Goal: Task Accomplishment & Management: Manage account settings

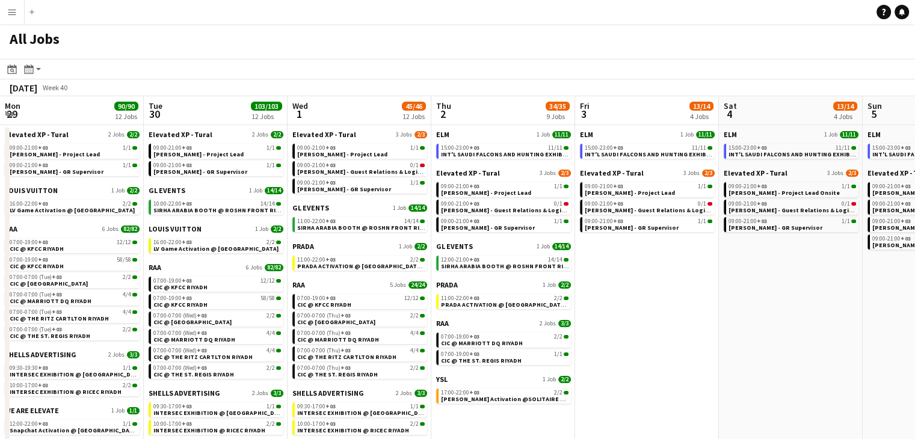
scroll to position [0, 428]
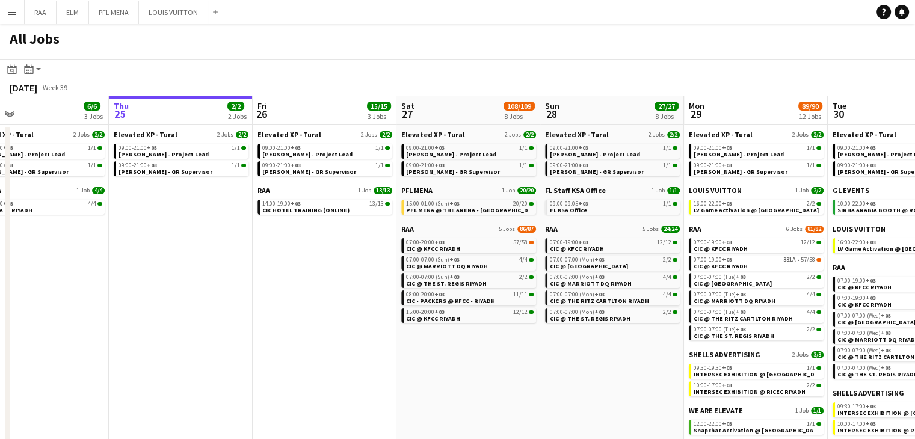
scroll to position [0, 323]
drag, startPoint x: 354, startPoint y: 290, endPoint x: 317, endPoint y: 282, distance: 36.9
click at [317, 282] on app-calendar-viewport "Mon 22 30/30 3 Jobs Tue 23 34/34 4 Jobs Wed 24 6/6 3 Jobs Thu 25 2/2 2 Jobs Fri…" at bounding box center [457, 276] width 915 height 360
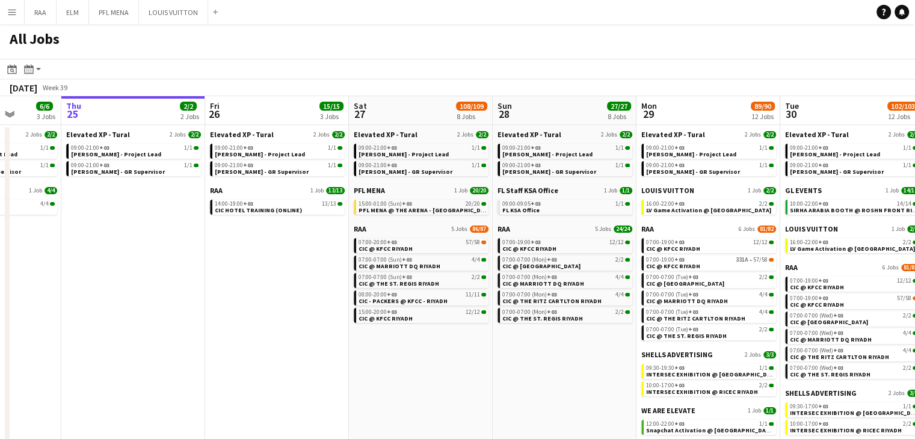
scroll to position [0, 381]
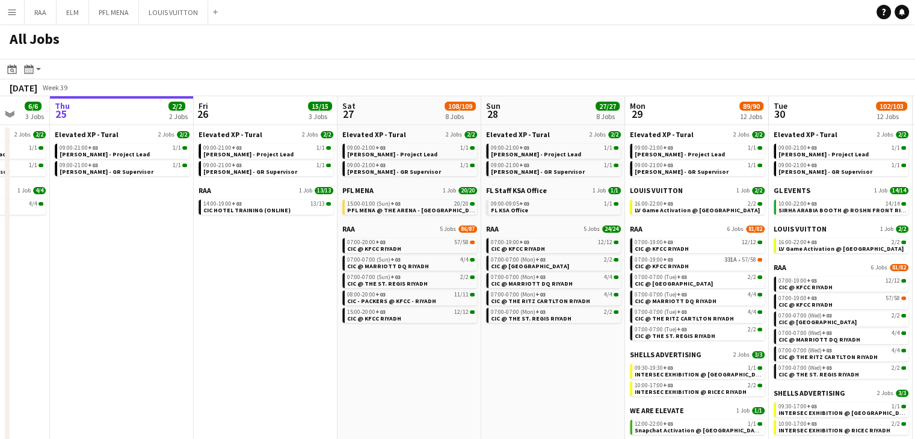
drag, startPoint x: 372, startPoint y: 332, endPoint x: 329, endPoint y: 331, distance: 42.7
click at [329, 331] on app-calendar-viewport "Mon 22 30/30 3 Jobs Tue 23 34/34 4 Jobs Wed 24 6/6 3 Jobs Thu 25 2/2 2 Jobs Fri…" at bounding box center [457, 276] width 915 height 360
click at [382, 245] on span "CIC @ KFCC RIYADH" at bounding box center [374, 249] width 54 height 8
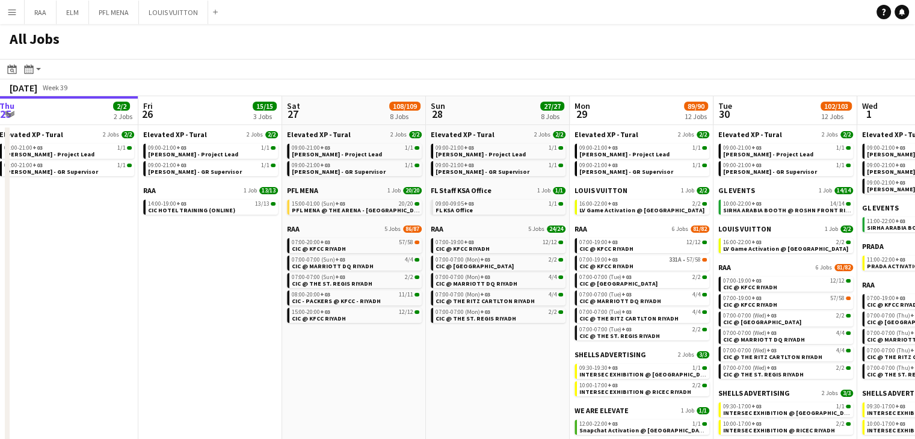
click at [455, 363] on app-calendar-viewport "Mon 22 30/30 3 Jobs Tue 23 34/34 4 Jobs Wed 24 6/6 3 Jobs Thu 25 2/2 2 Jobs Fri…" at bounding box center [457, 276] width 915 height 360
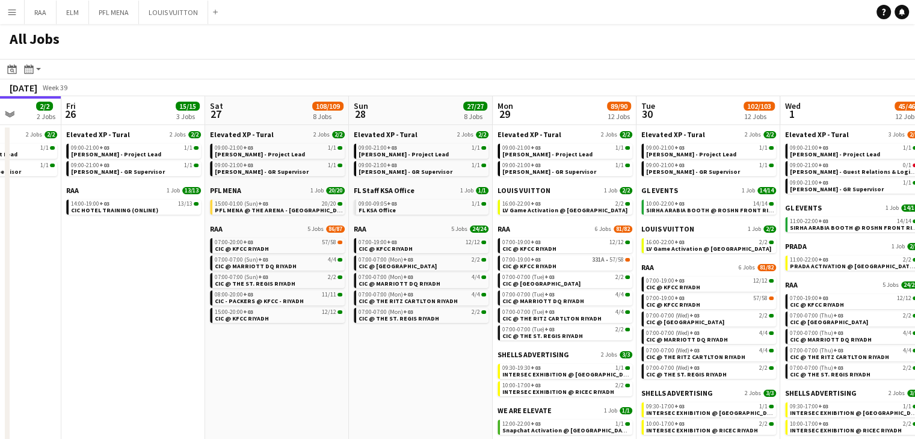
drag, startPoint x: 479, startPoint y: 382, endPoint x: 410, endPoint y: 373, distance: 69.1
click at [410, 373] on app-calendar-viewport "Mon 22 30/30 3 Jobs Tue 23 34/34 4 Jobs Wed 24 6/6 3 Jobs Thu 25 2/2 2 Jobs Fri…" at bounding box center [457, 276] width 915 height 360
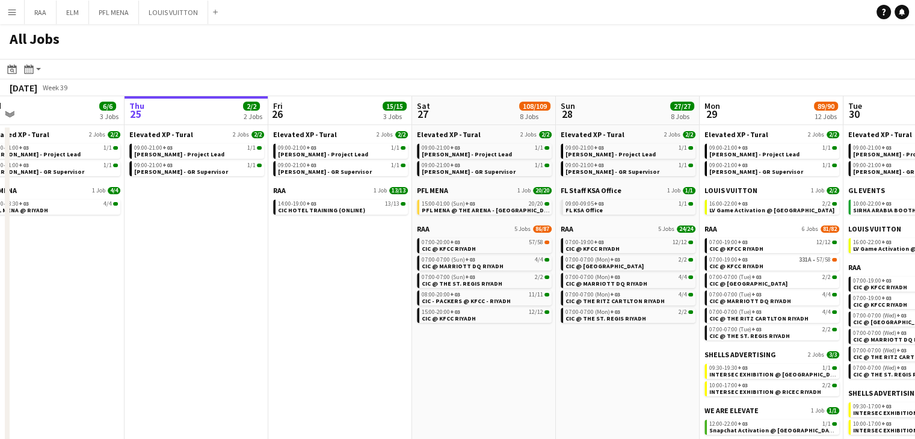
scroll to position [0, 312]
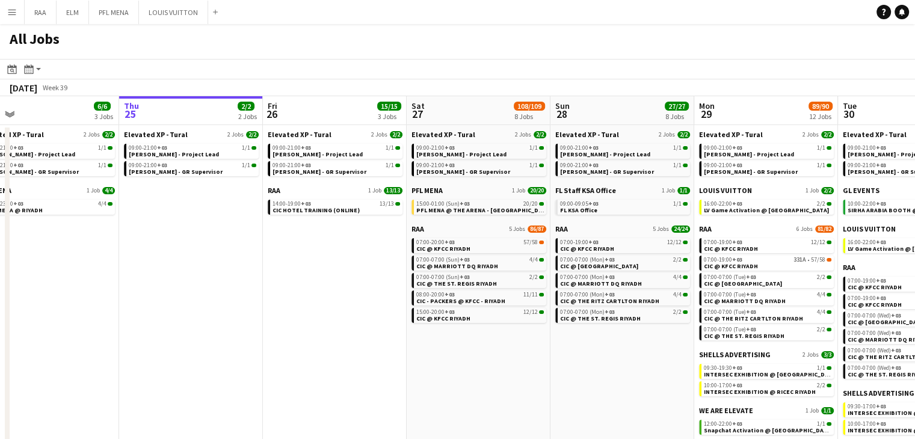
drag, startPoint x: 417, startPoint y: 377, endPoint x: 346, endPoint y: 382, distance: 71.2
click at [346, 382] on app-calendar-viewport "Mon 22 30/30 3 Jobs Tue 23 34/34 4 Jobs Wed 24 6/6 3 Jobs Thu 25 2/2 2 Jobs Fri…" at bounding box center [457, 276] width 915 height 360
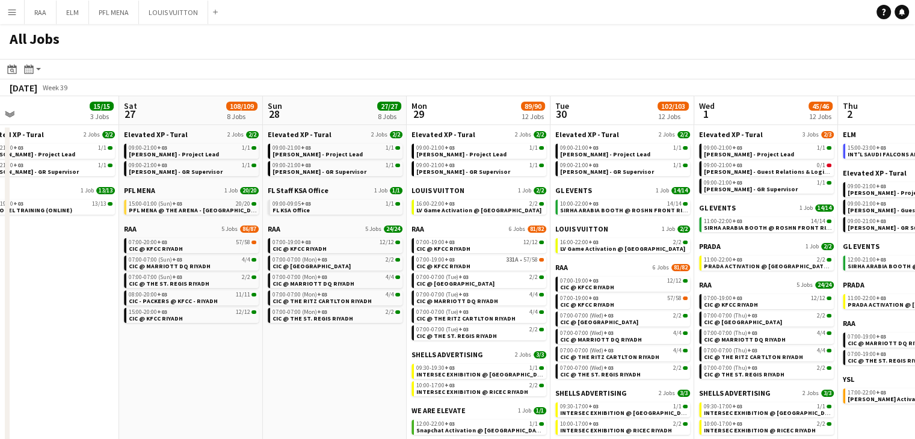
scroll to position [0, 313]
click at [310, 369] on app-date-cell "Elevated XP - Tural 2 Jobs 2/2 09:00-21:00 +03 1/1 Aysel Ahmadova - Project Lea…" at bounding box center [334, 290] width 144 height 331
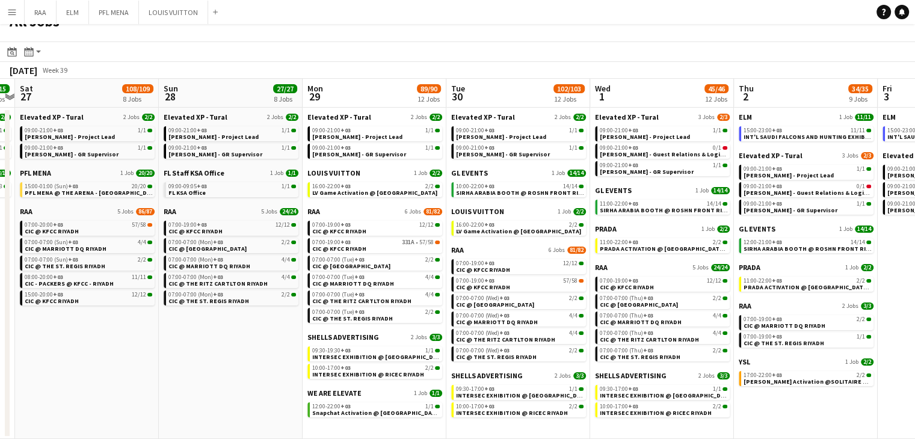
scroll to position [0, 417]
drag, startPoint x: 361, startPoint y: 332, endPoint x: 257, endPoint y: 317, distance: 104.5
click at [257, 317] on app-calendar-viewport "Wed 24 6/6 3 Jobs Thu 25 2/2 2 Jobs Fri 26 15/15 3 Jobs Sat 27 108/109 8 Jobs S…" at bounding box center [457, 259] width 915 height 360
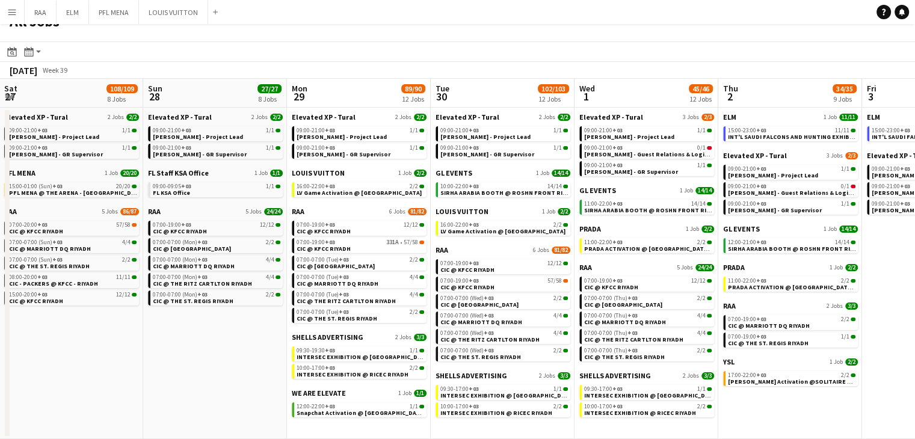
click at [745, 414] on app-calendar-viewport "Wed 24 6/6 3 Jobs Thu 25 2/2 2 Jobs Fri 26 15/15 3 Jobs Sat 27 108/109 8 Jobs S…" at bounding box center [457, 259] width 915 height 360
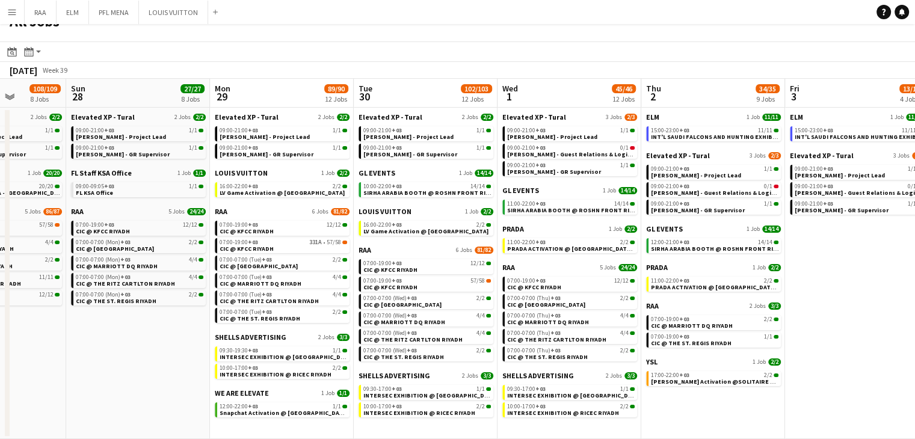
drag, startPoint x: 785, startPoint y: 429, endPoint x: 695, endPoint y: 432, distance: 89.6
click at [705, 427] on app-calendar-viewport "Wed 24 6/6 3 Jobs Thu 25 2/2 2 Jobs Fri 26 15/15 3 Jobs Sat 27 108/109 8 Jobs S…" at bounding box center [457, 259] width 915 height 360
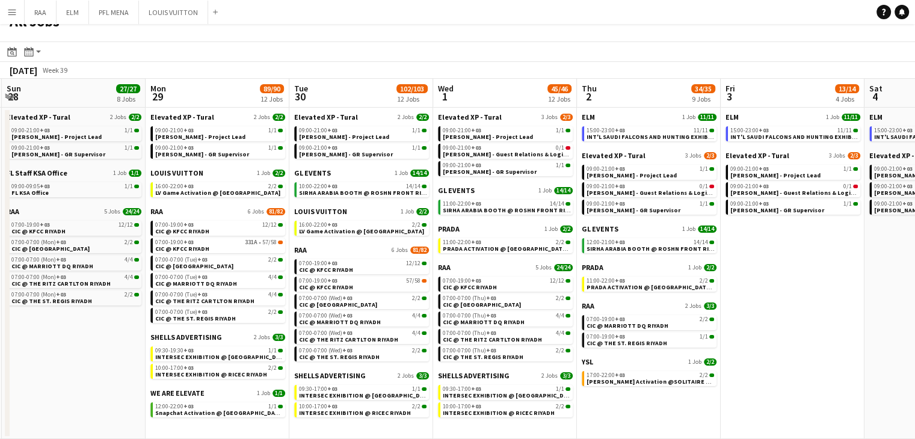
scroll to position [0, 456]
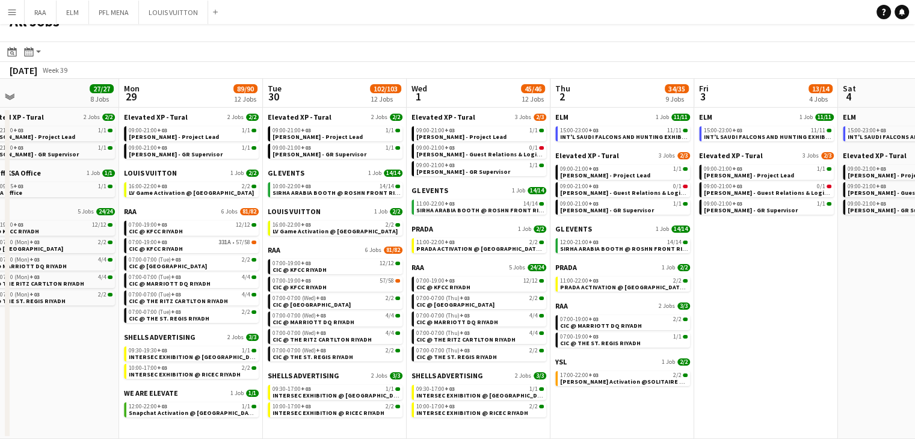
drag, startPoint x: 901, startPoint y: 346, endPoint x: 813, endPoint y: 328, distance: 89.6
click at [813, 328] on app-calendar-viewport "Thu 25 2/2 2 Jobs Fri 26 15/15 3 Jobs Sat 27 108/109 8 Jobs Sun 28 27/27 8 Jobs…" at bounding box center [457, 259] width 915 height 360
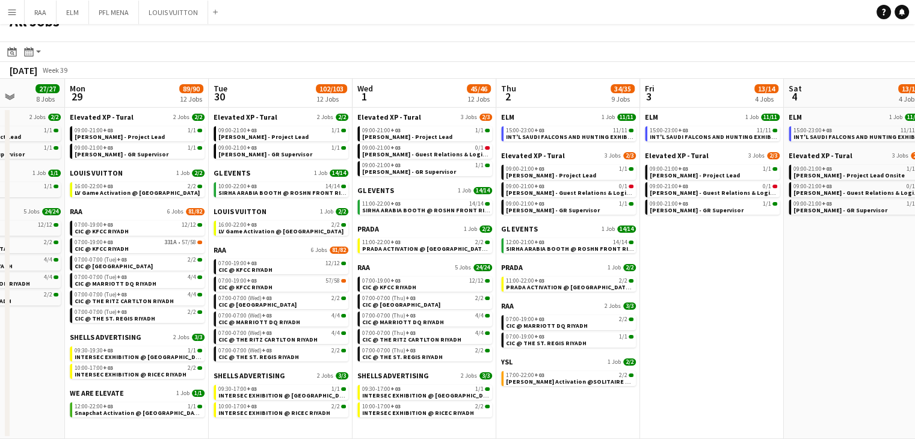
drag, startPoint x: 819, startPoint y: 316, endPoint x: 765, endPoint y: 316, distance: 54.1
click at [765, 316] on app-calendar-viewport "Thu 25 2/2 2 Jobs Fri 26 15/15 3 Jobs Sat 27 108/109 8 Jobs Sun 28 27/27 8 Jobs…" at bounding box center [457, 259] width 915 height 360
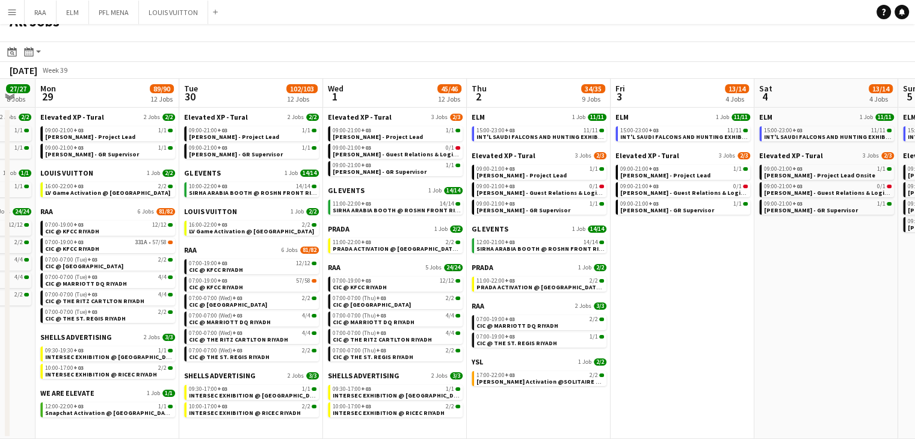
scroll to position [0, 417]
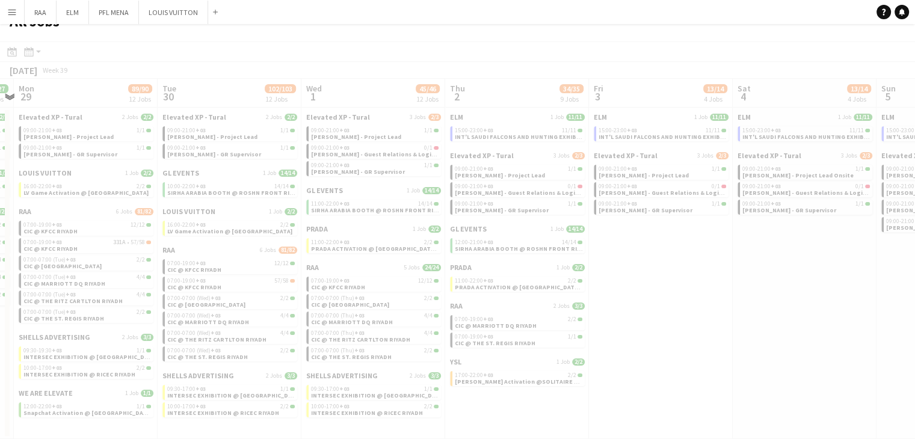
drag, startPoint x: 788, startPoint y: 316, endPoint x: 737, endPoint y: 314, distance: 51.1
click at [712, 313] on app-all-jobs "All Jobs Date picker SEP 2025 SEP 2025 Monday M Tuesday T Wednesday W Thursday …" at bounding box center [457, 223] width 915 height 432
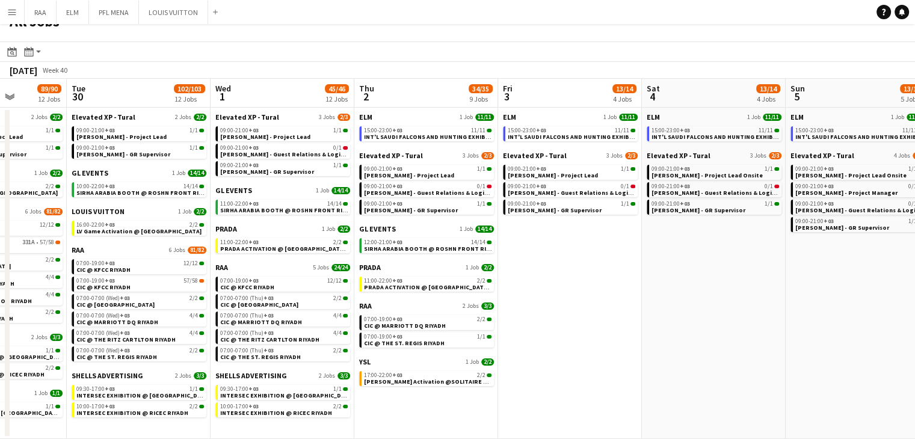
scroll to position [0, 509]
drag, startPoint x: 748, startPoint y: 283, endPoint x: 657, endPoint y: 277, distance: 91.6
click at [657, 277] on app-calendar-viewport "Fri 26 15/15 3 Jobs Sat 27 108/109 8 Jobs Sun 28 27/27 8 Jobs Mon 29 89/90 12 J…" at bounding box center [457, 259] width 915 height 360
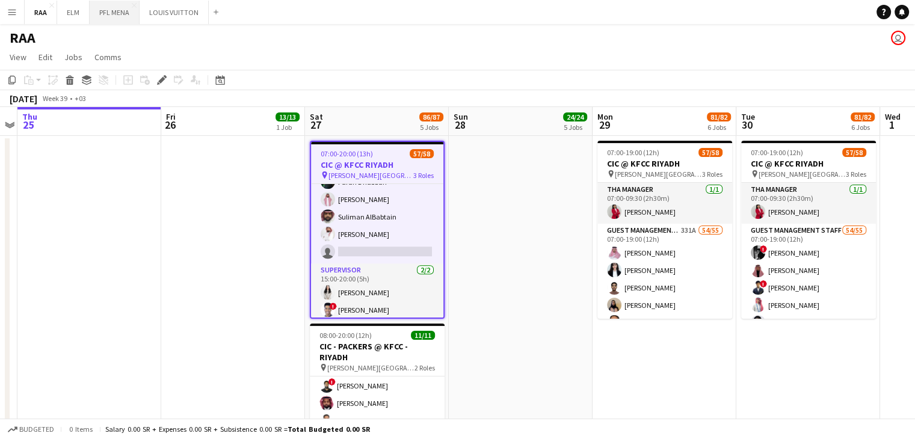
click at [129, 5] on button "PFL MENA Close" at bounding box center [115, 12] width 50 height 23
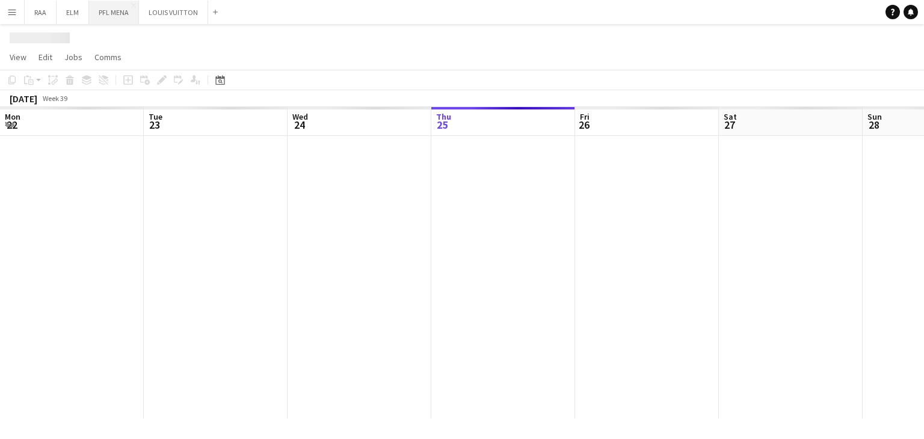
scroll to position [0, 287]
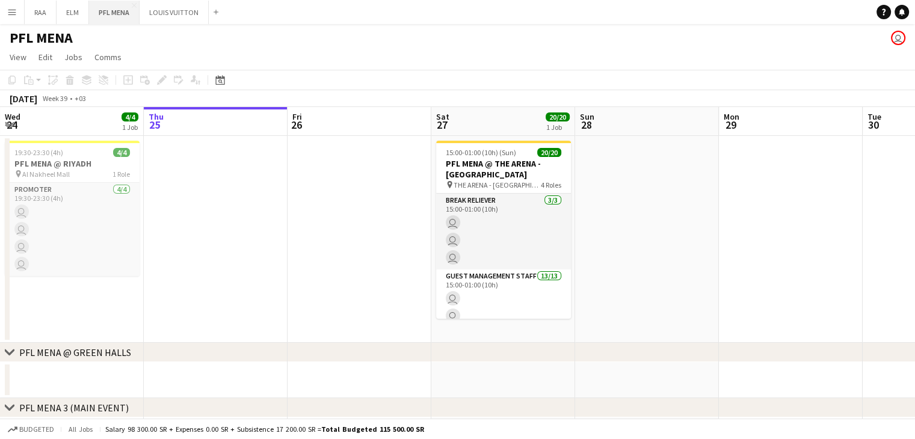
click at [130, 3] on button "PFL MENA Close" at bounding box center [114, 12] width 51 height 23
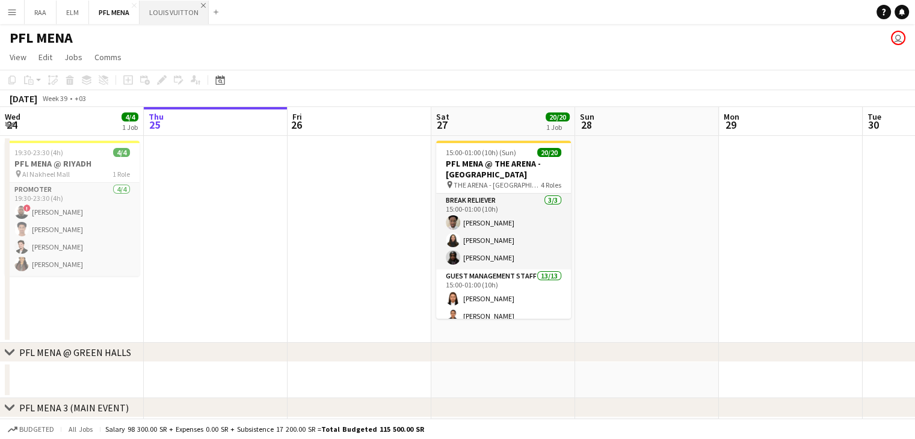
click at [202, 5] on app-icon "Close" at bounding box center [203, 5] width 5 height 5
click at [135, 5] on app-icon "Close" at bounding box center [134, 5] width 5 height 5
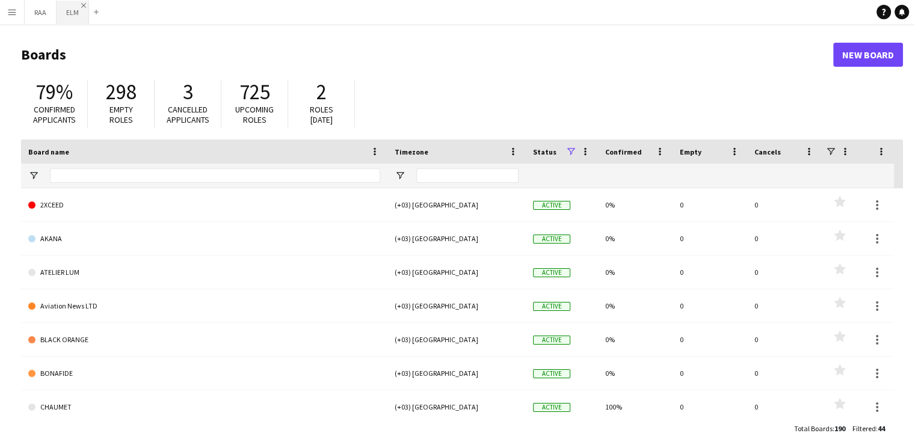
click at [83, 5] on app-icon "Close" at bounding box center [83, 5] width 5 height 5
click at [0, 0] on app-icon "Close" at bounding box center [0, 0] width 0 height 0
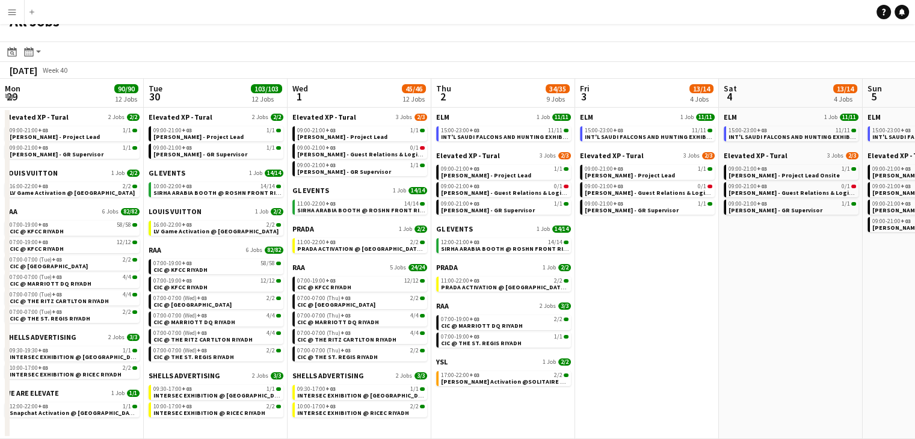
scroll to position [0, 507]
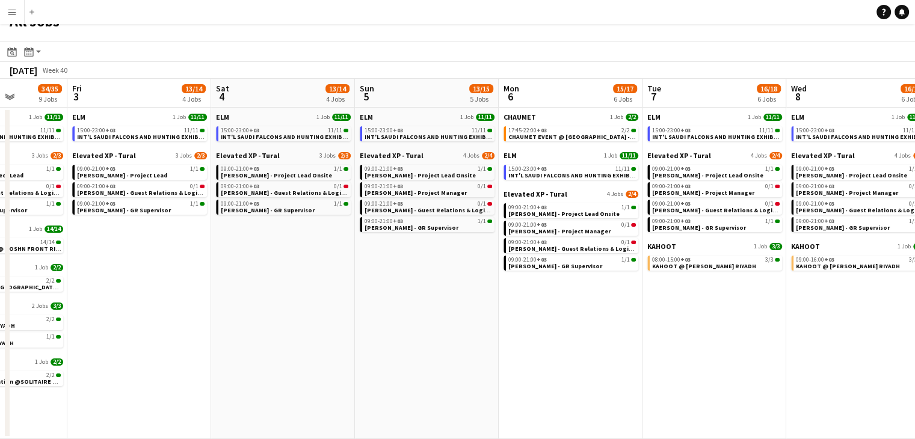
click at [15, 8] on app-icon "Menu" at bounding box center [12, 12] width 10 height 10
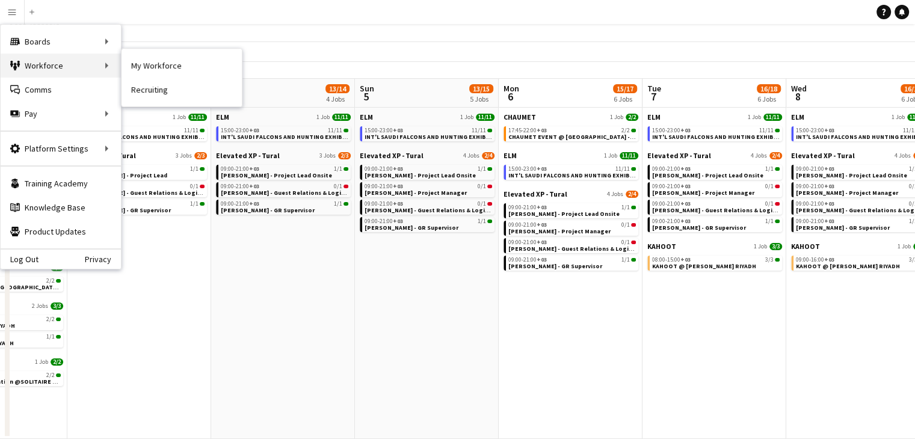
click at [50, 73] on div "Workforce Workforce" at bounding box center [61, 66] width 120 height 24
click at [152, 70] on link "My Workforce" at bounding box center [181, 66] width 120 height 24
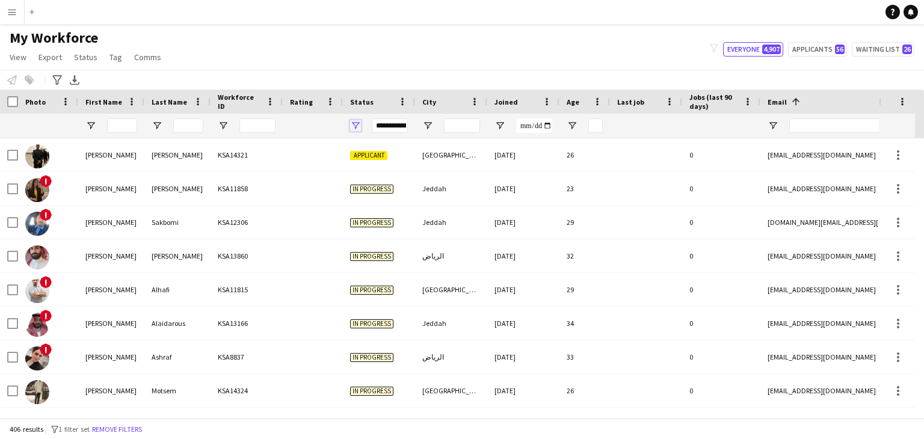
click at [353, 125] on span "Open Filter Menu" at bounding box center [355, 125] width 11 height 11
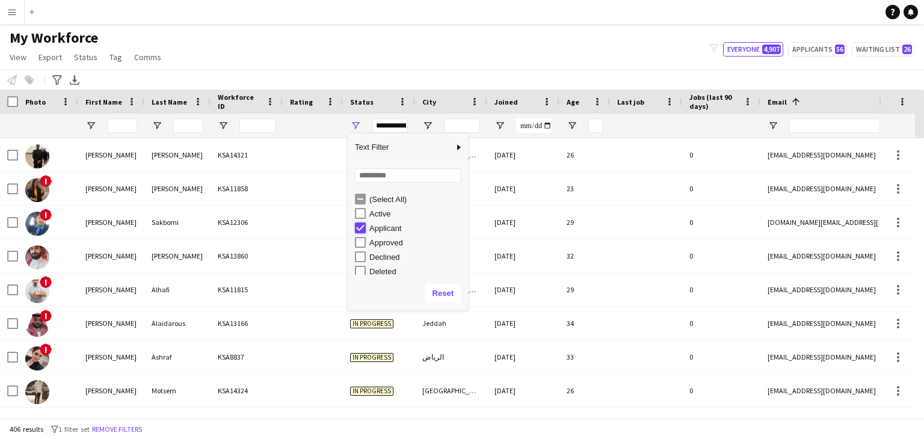
type input "**********"
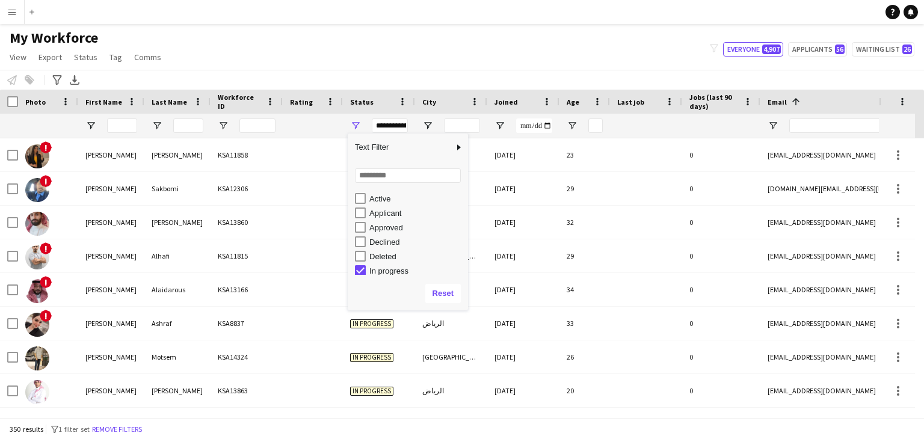
scroll to position [75, 0]
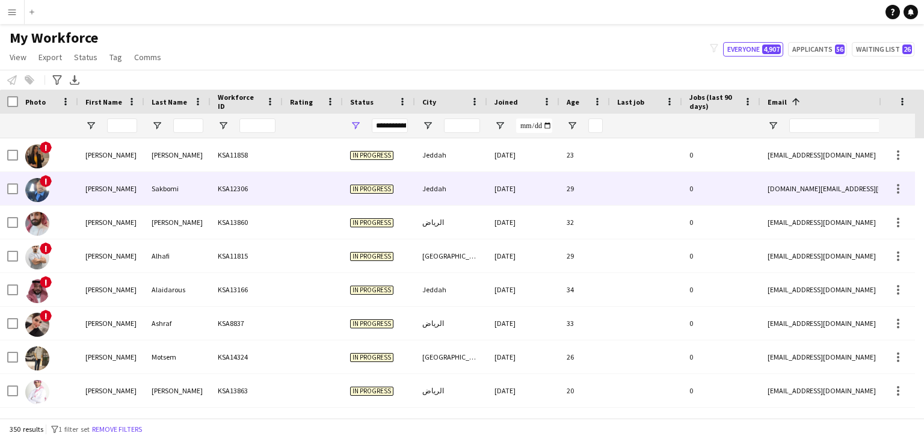
click at [667, 202] on div at bounding box center [646, 188] width 72 height 33
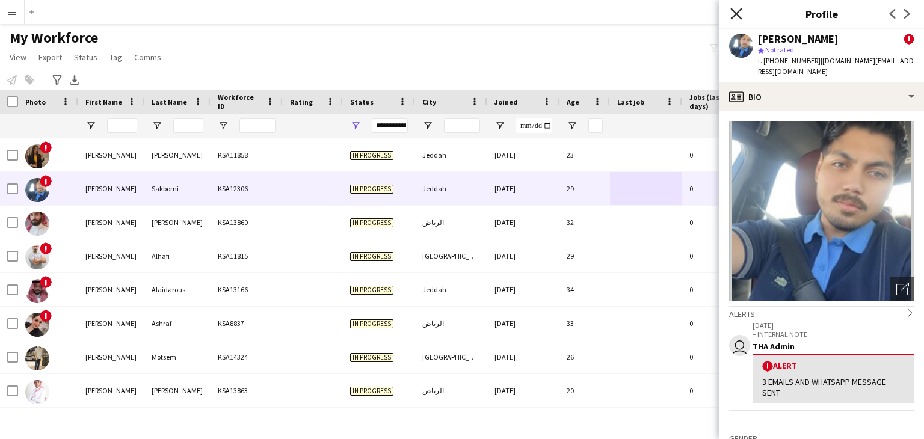
click at [734, 14] on icon at bounding box center [735, 13] width 11 height 11
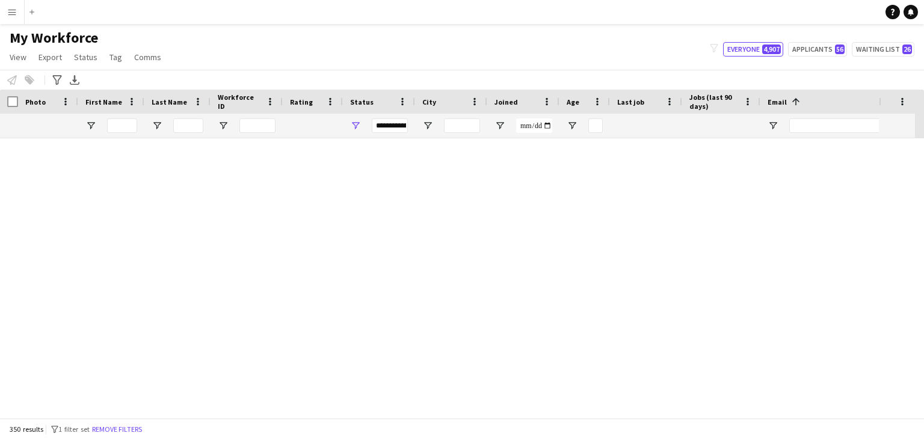
scroll to position [11514, 0]
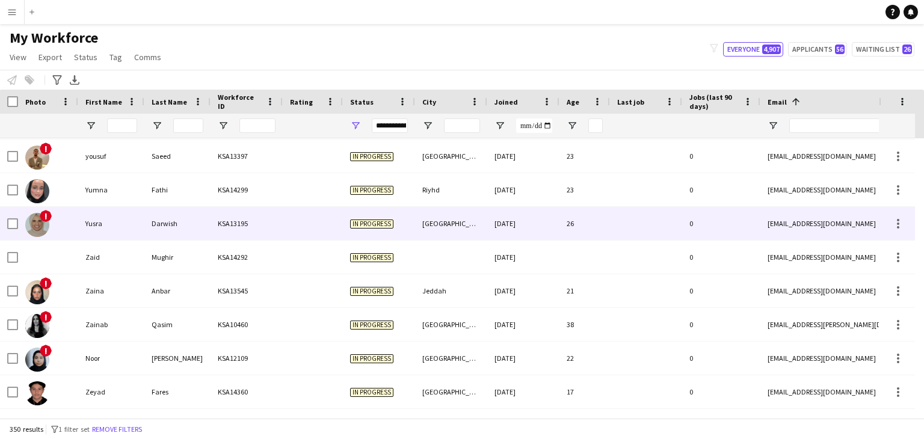
click at [317, 231] on div at bounding box center [313, 223] width 60 height 33
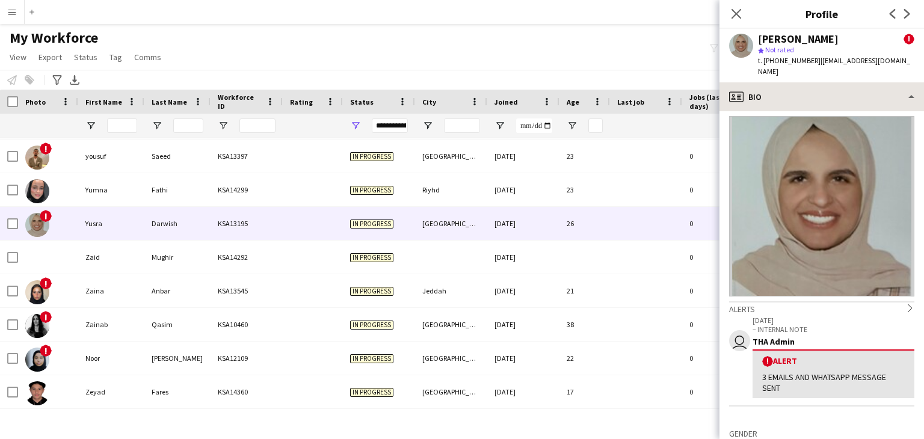
scroll to position [0, 0]
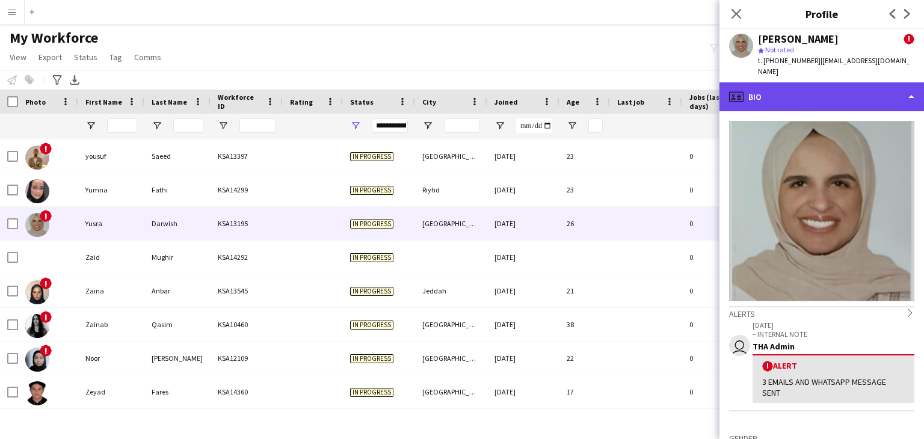
click at [774, 82] on div "profile Bio" at bounding box center [821, 96] width 204 height 29
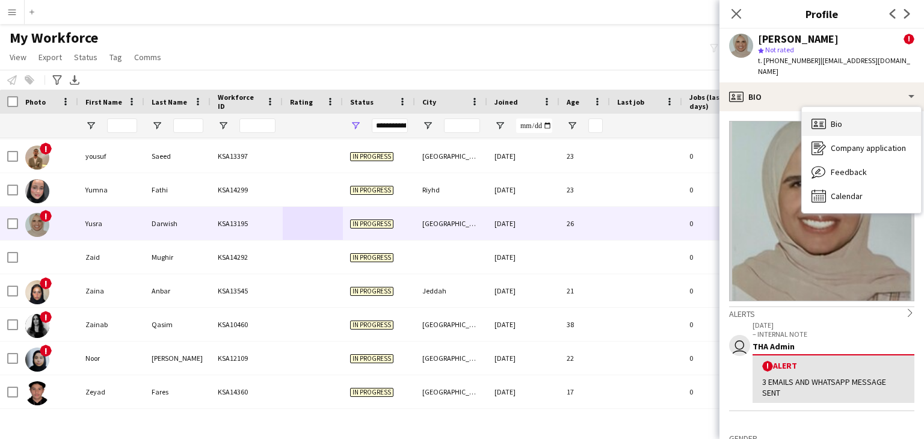
click at [832, 120] on div "Bio Bio" at bounding box center [860, 124] width 119 height 24
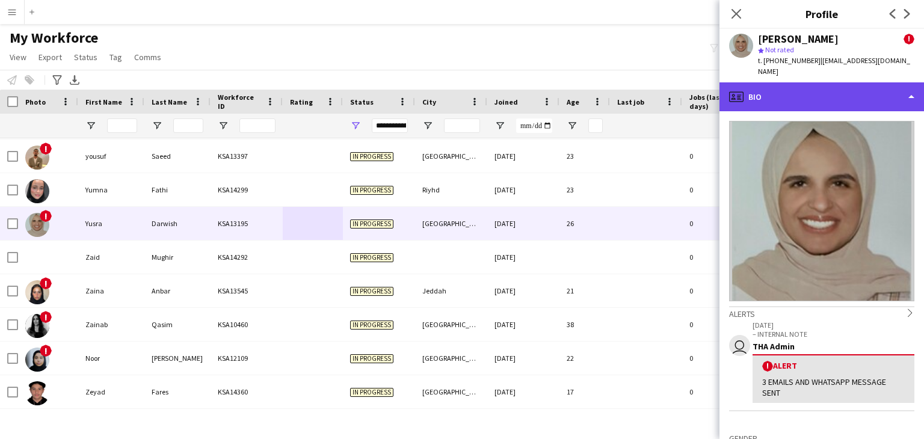
click at [771, 82] on div "profile Bio" at bounding box center [821, 96] width 204 height 29
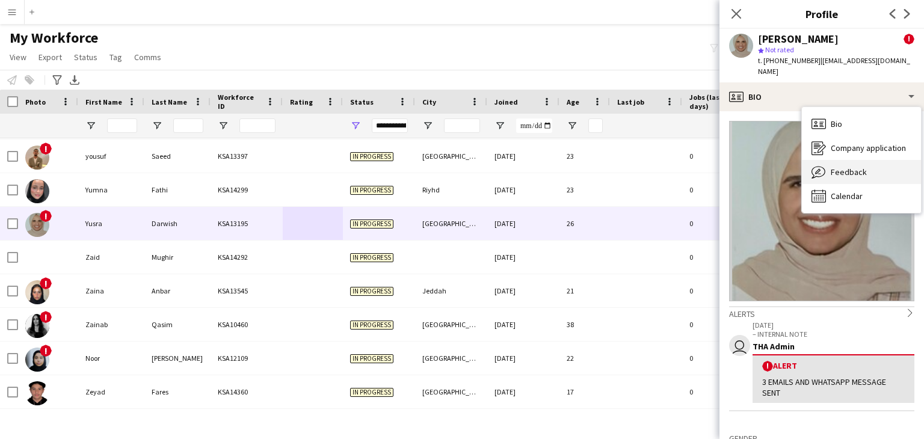
click at [857, 167] on span "Feedback" at bounding box center [848, 172] width 36 height 11
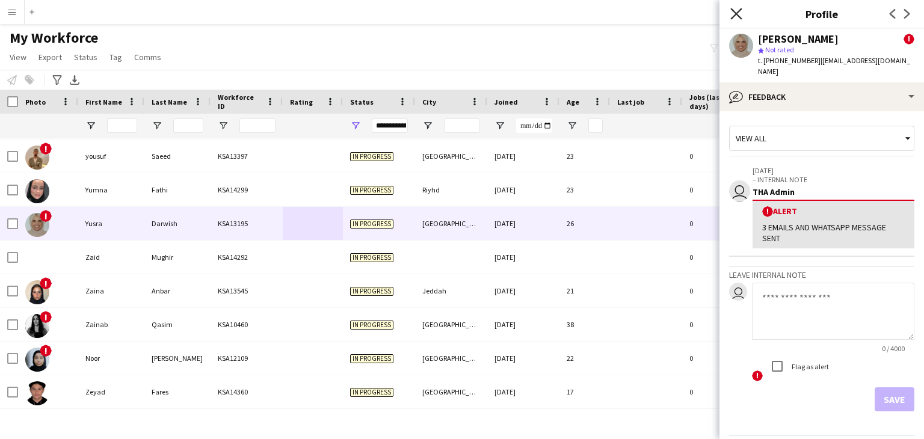
click at [734, 8] on icon "Close pop-in" at bounding box center [735, 13] width 11 height 11
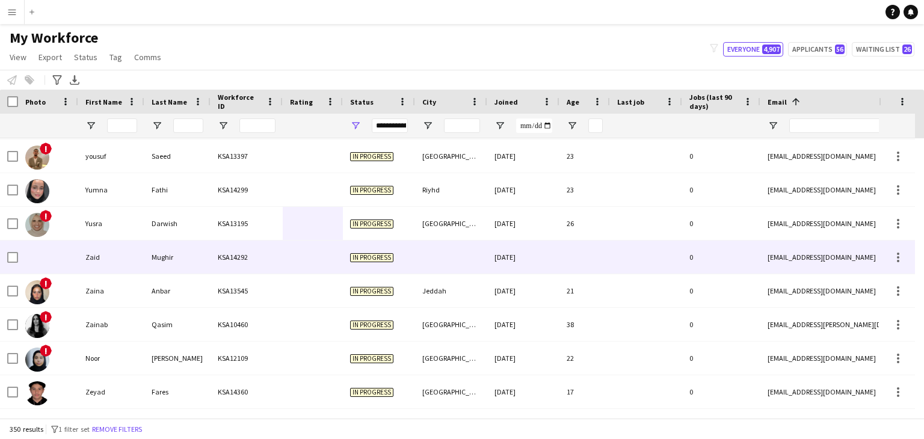
click at [173, 271] on div "Mughir" at bounding box center [177, 257] width 66 height 33
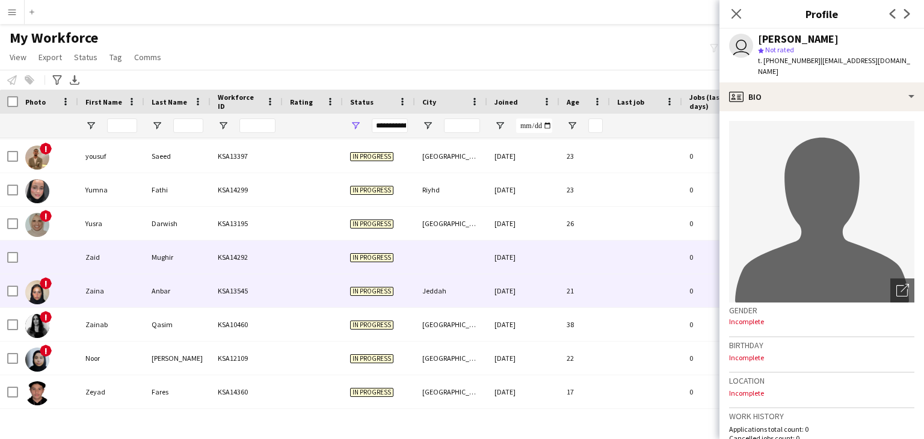
click at [179, 299] on div "Anbar" at bounding box center [177, 290] width 66 height 33
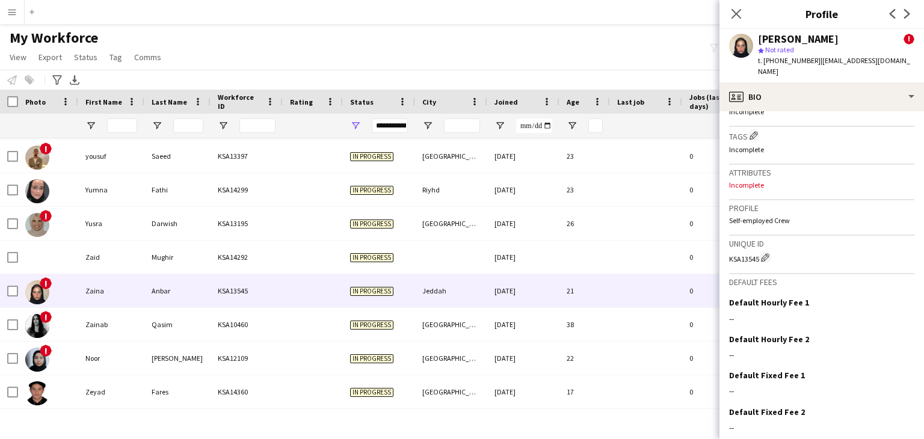
scroll to position [589, 0]
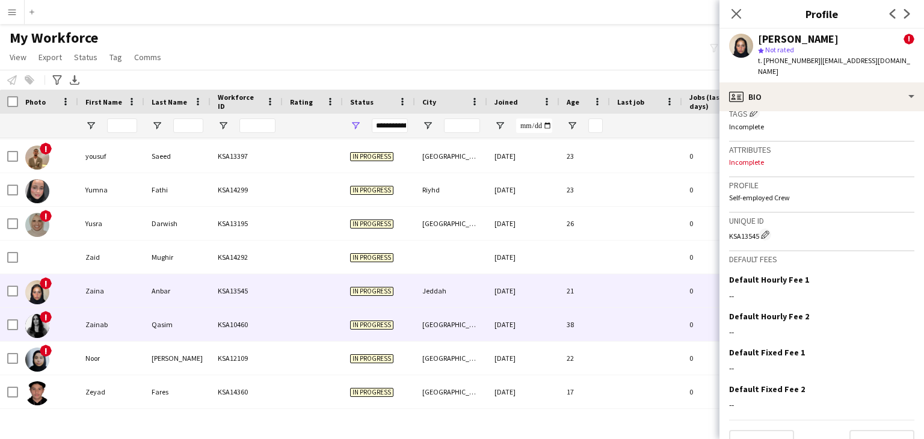
click at [248, 325] on div "KSA10460" at bounding box center [246, 324] width 72 height 33
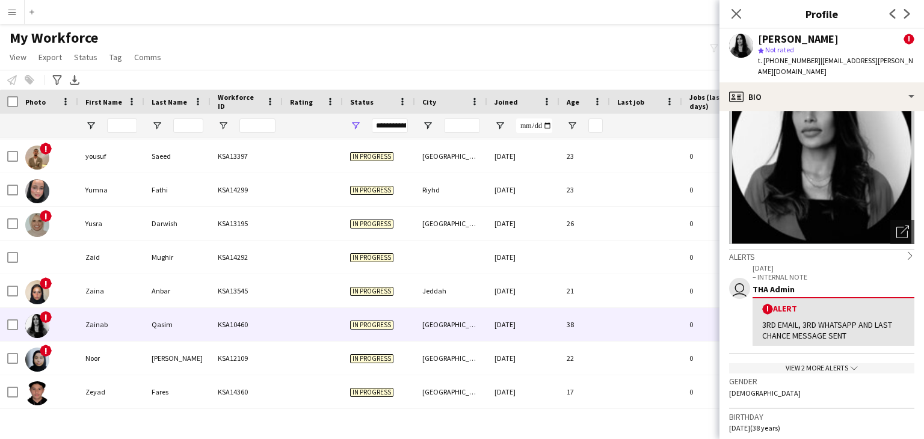
scroll to position [60, 0]
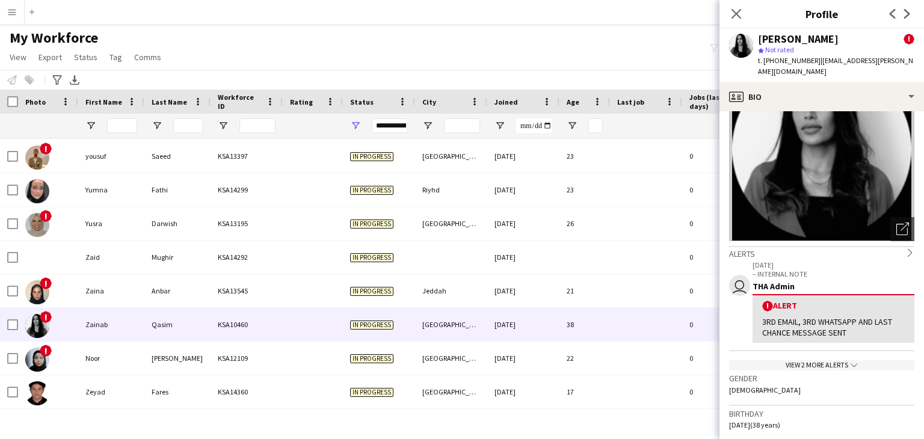
click at [812, 360] on div "View 2 more alerts chevron-down" at bounding box center [821, 365] width 185 height 10
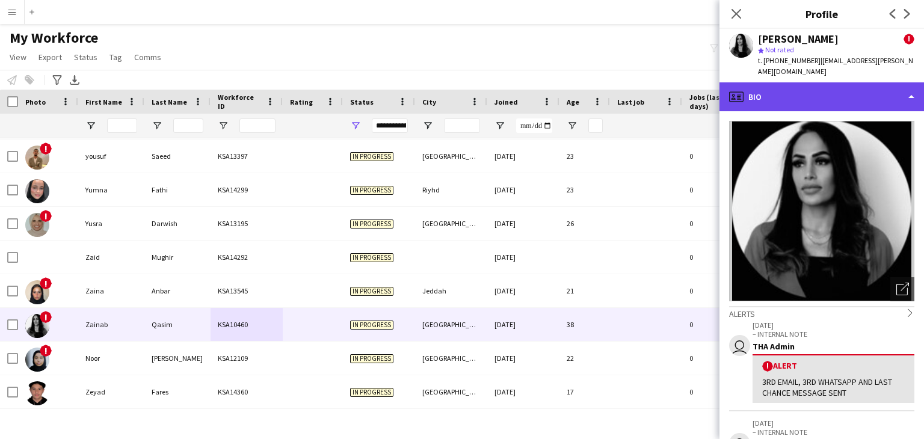
click at [757, 89] on div "profile Bio" at bounding box center [821, 96] width 204 height 29
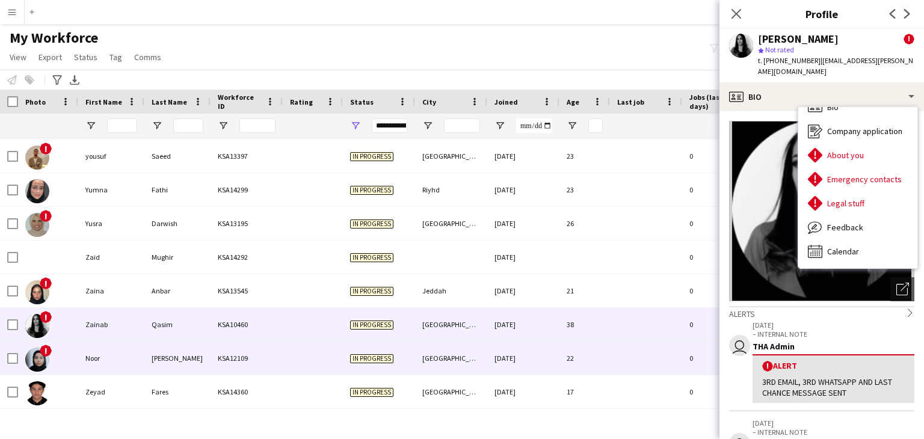
click at [267, 372] on div "KSA12109" at bounding box center [246, 358] width 72 height 33
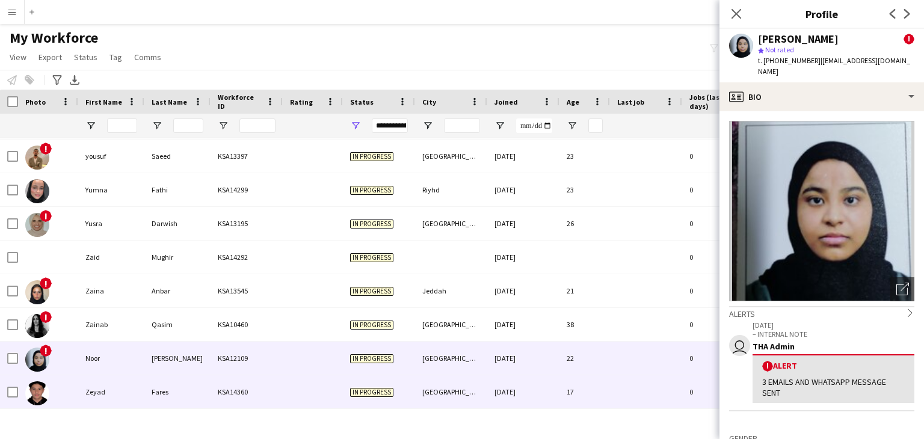
click at [219, 395] on div "KSA14360" at bounding box center [246, 391] width 72 height 33
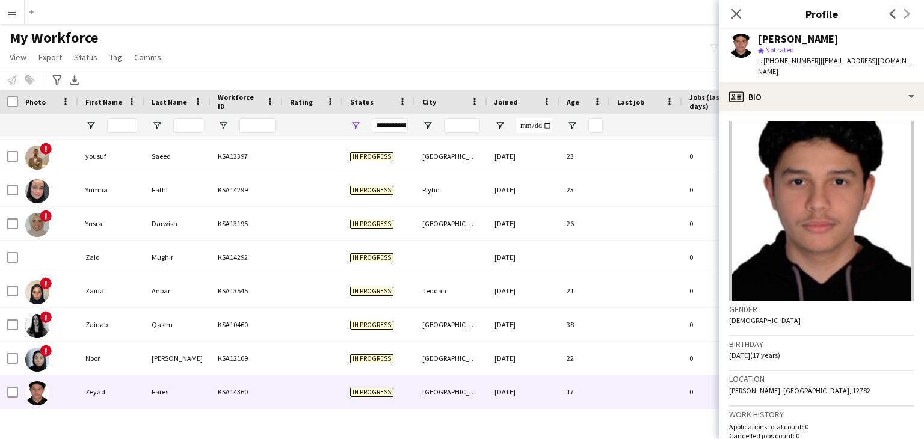
click at [807, 217] on img at bounding box center [821, 211] width 185 height 180
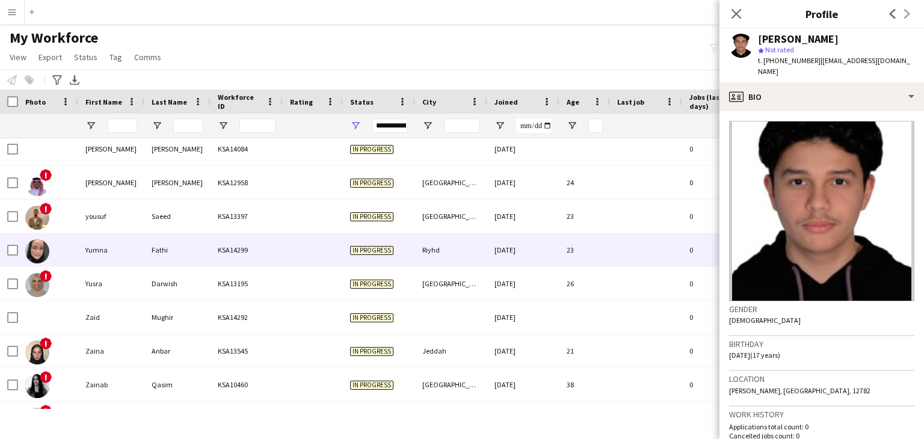
click at [158, 242] on div "Fathi" at bounding box center [177, 249] width 66 height 33
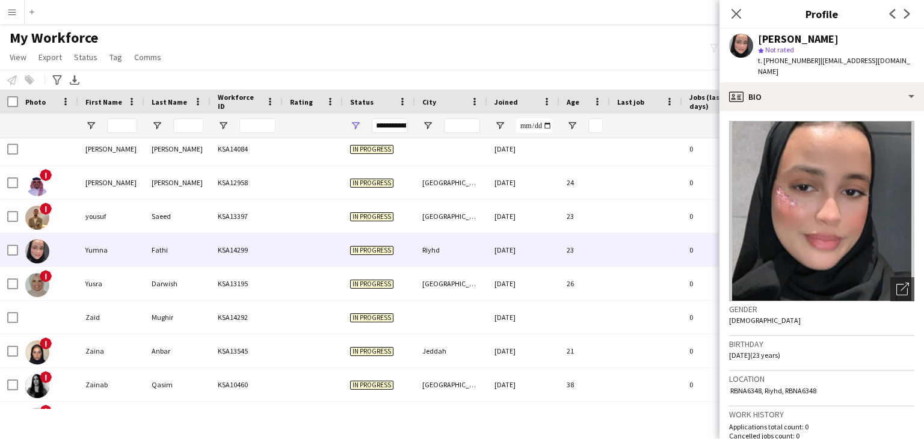
click at [818, 202] on img at bounding box center [821, 211] width 185 height 180
click at [809, 202] on img at bounding box center [821, 211] width 185 height 180
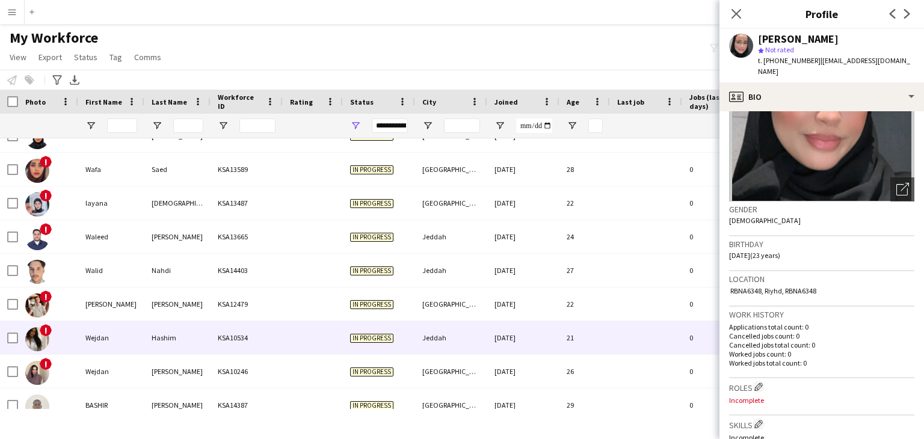
scroll to position [10914, 0]
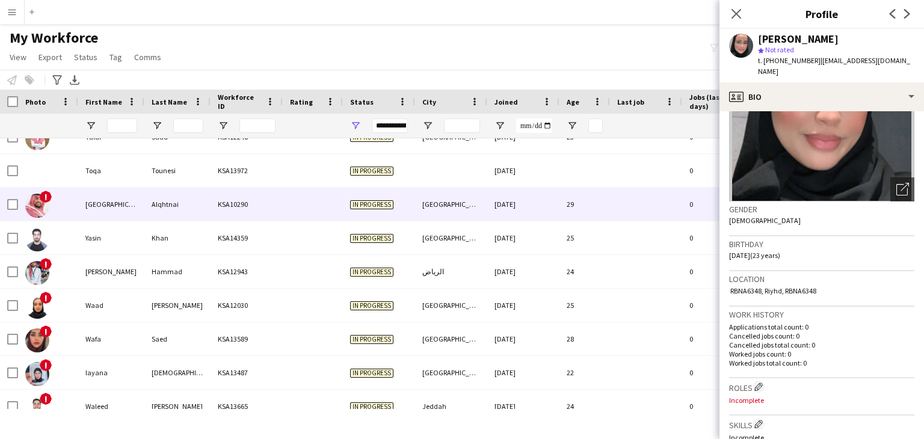
click at [155, 209] on div "Alqhtnai" at bounding box center [177, 204] width 66 height 33
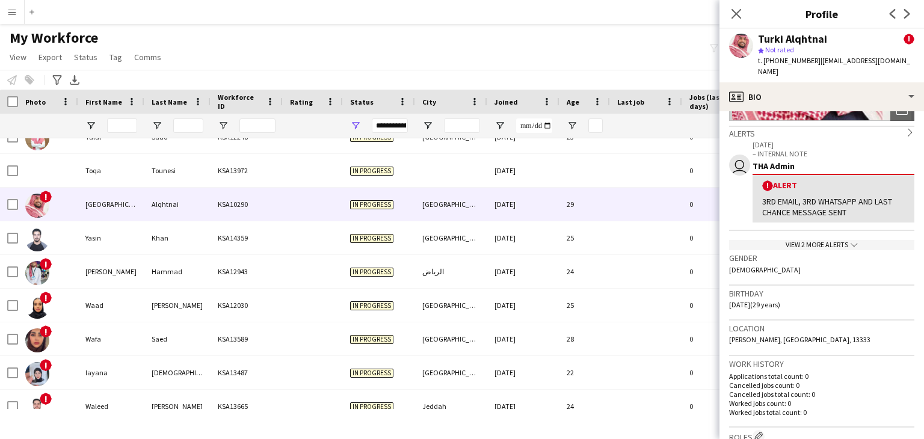
click at [818, 240] on div "View 2 more alerts chevron-down" at bounding box center [821, 245] width 185 height 10
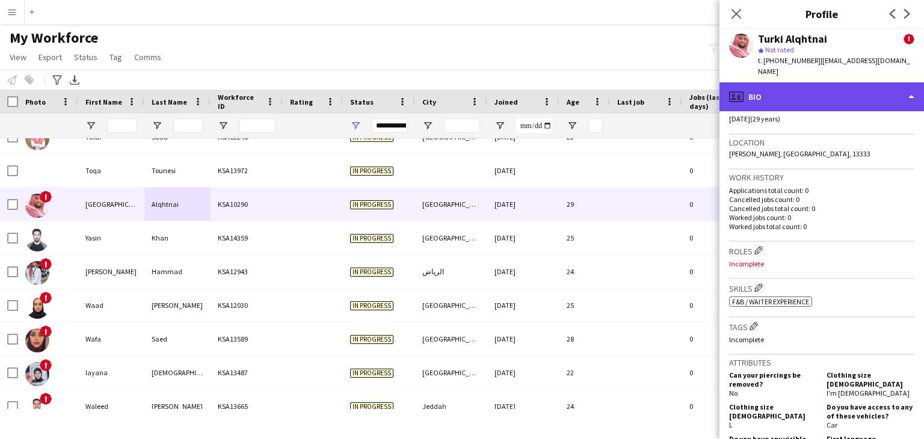
click at [755, 82] on div "profile Bio" at bounding box center [821, 96] width 204 height 29
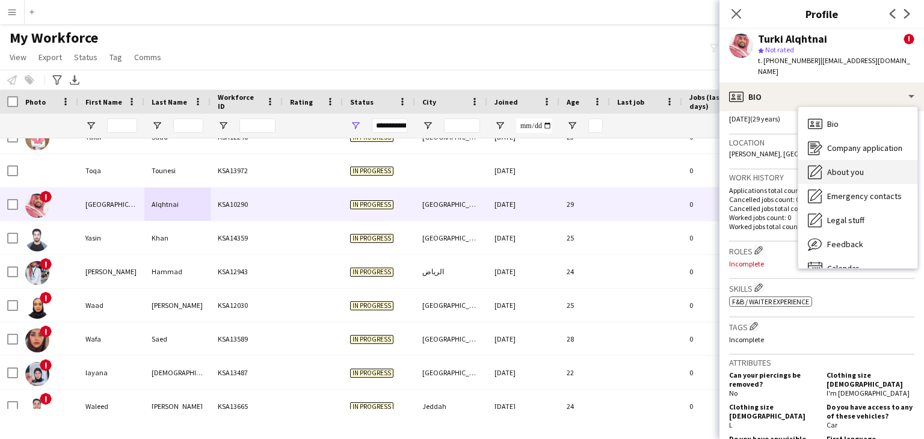
click at [834, 167] on span "About you" at bounding box center [845, 172] width 37 height 11
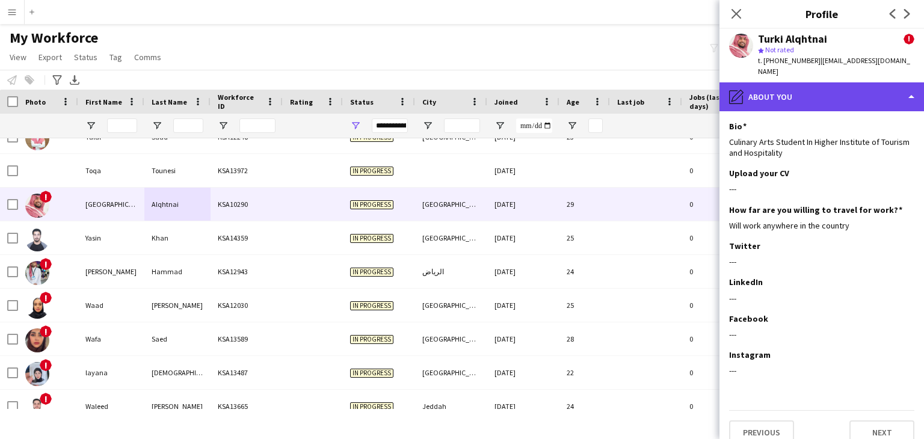
click at [792, 91] on div "pencil4 About you" at bounding box center [821, 96] width 204 height 29
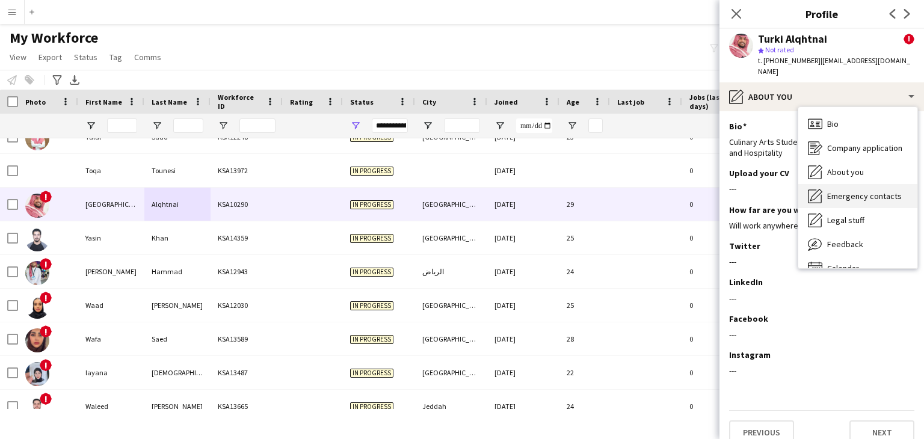
click at [823, 184] on div "Emergency contacts Emergency contacts" at bounding box center [857, 196] width 119 height 24
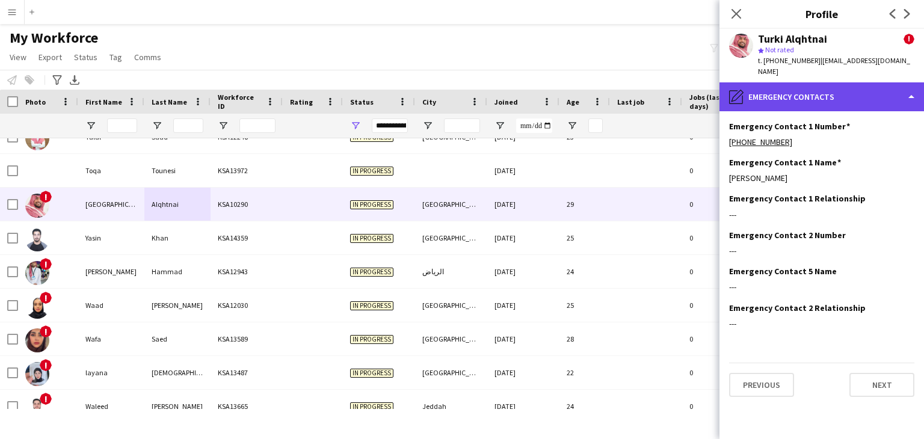
click at [782, 83] on div "pencil4 Emergency contacts" at bounding box center [821, 96] width 204 height 29
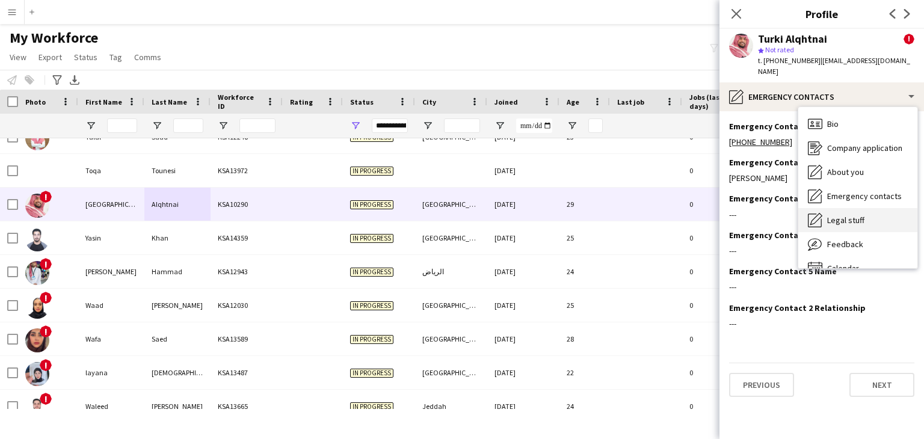
click at [835, 215] on span "Legal stuff" at bounding box center [845, 220] width 37 height 11
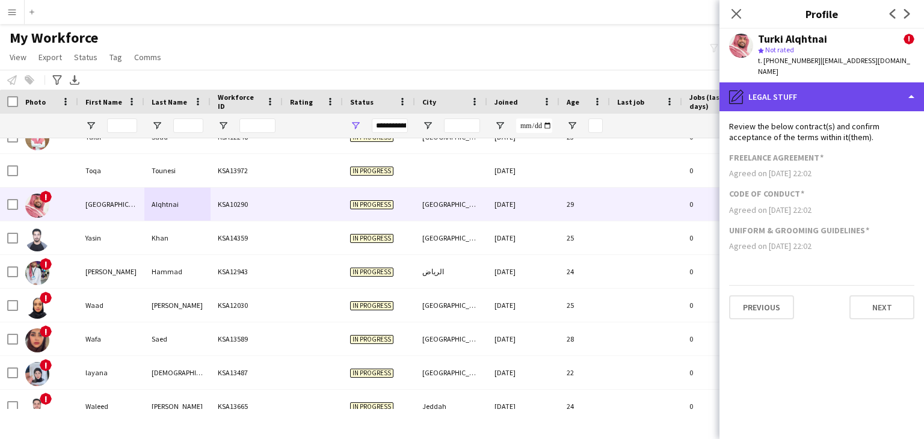
click at [782, 82] on div "pencil4 Legal stuff" at bounding box center [821, 96] width 204 height 29
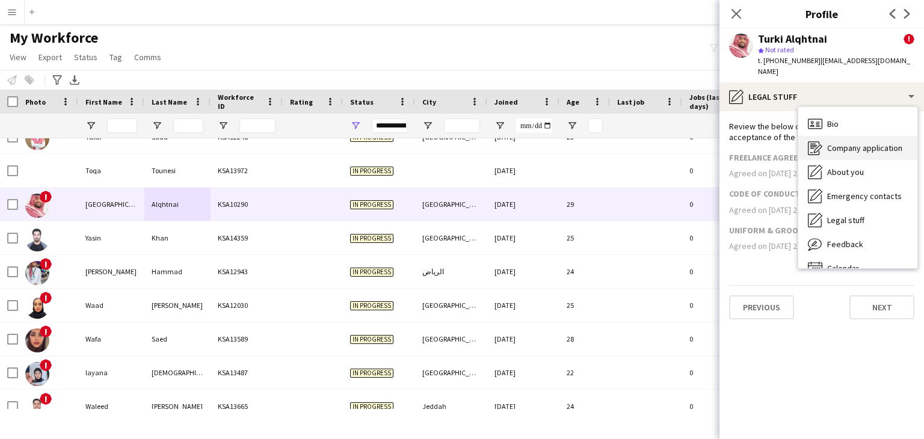
click at [838, 142] on div "Company application Company application" at bounding box center [857, 148] width 119 height 24
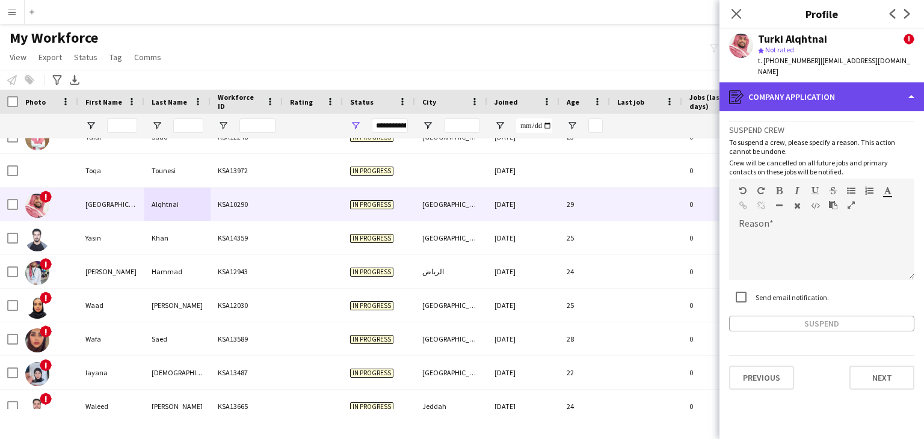
click at [800, 85] on div "register Company application" at bounding box center [821, 96] width 204 height 29
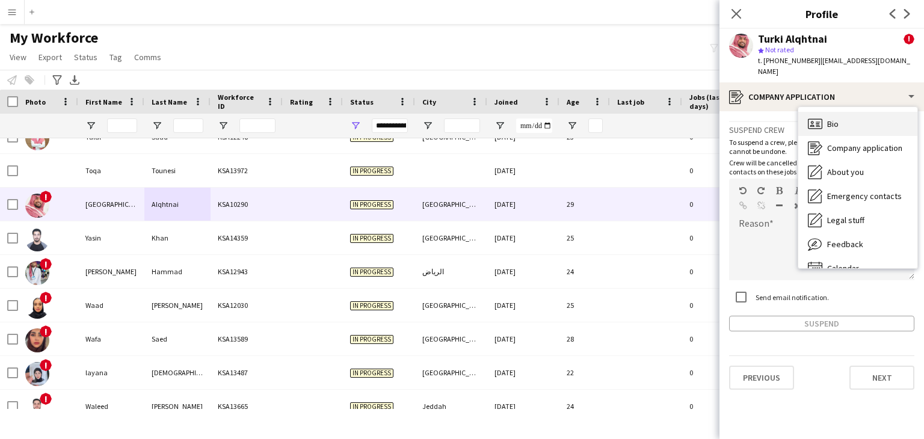
click at [835, 121] on div "Bio Bio" at bounding box center [857, 124] width 119 height 24
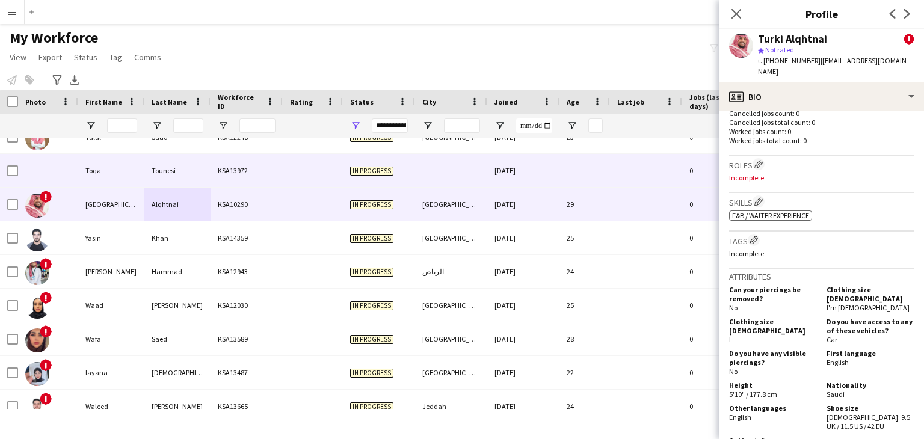
click at [189, 173] on div "Tounesi" at bounding box center [177, 170] width 66 height 33
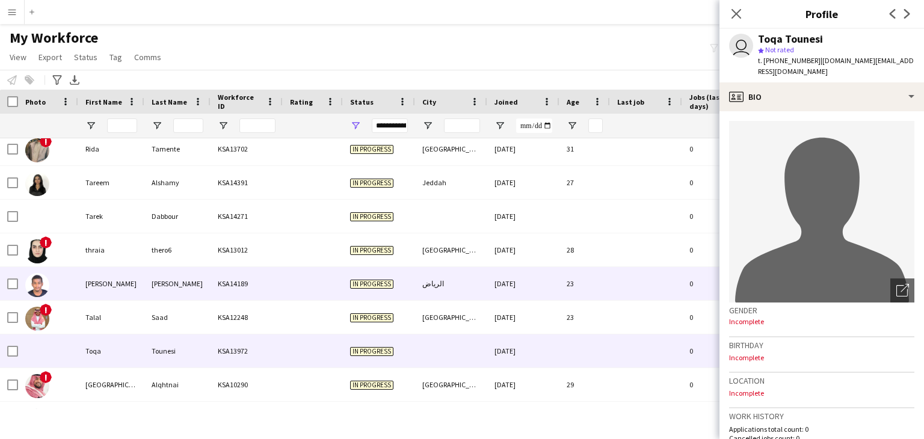
click at [201, 289] on div "Osman" at bounding box center [177, 283] width 66 height 33
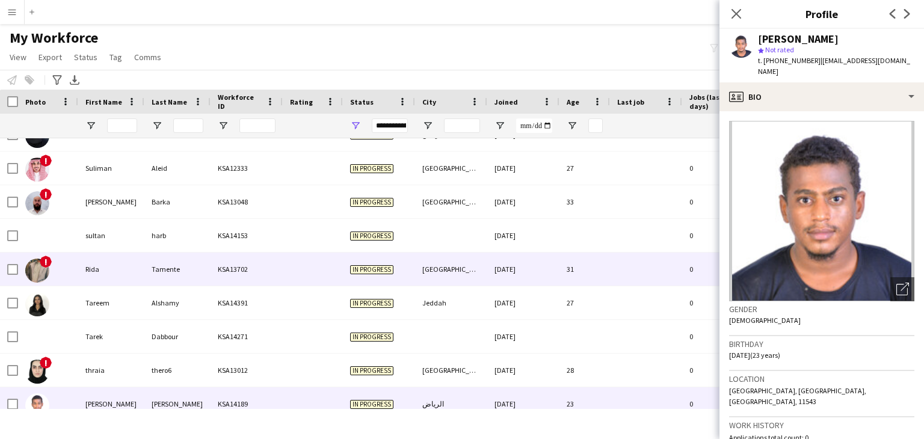
click at [193, 272] on div "Tamente" at bounding box center [177, 269] width 66 height 33
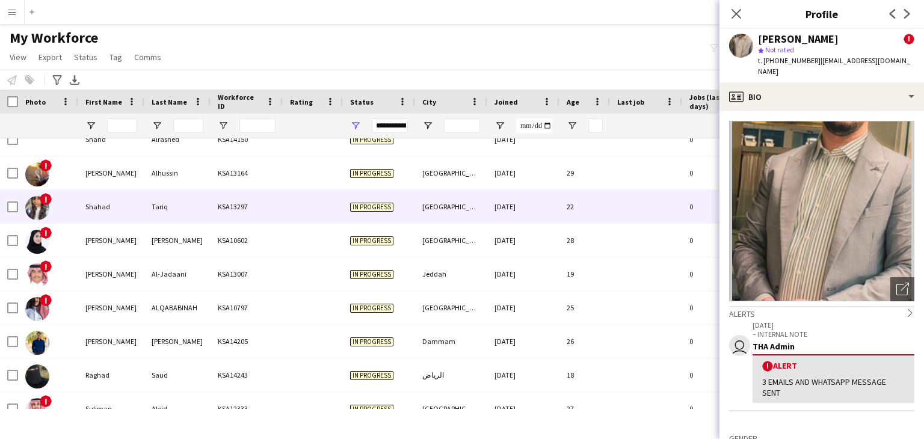
click at [133, 218] on div "Shahad" at bounding box center [111, 206] width 66 height 33
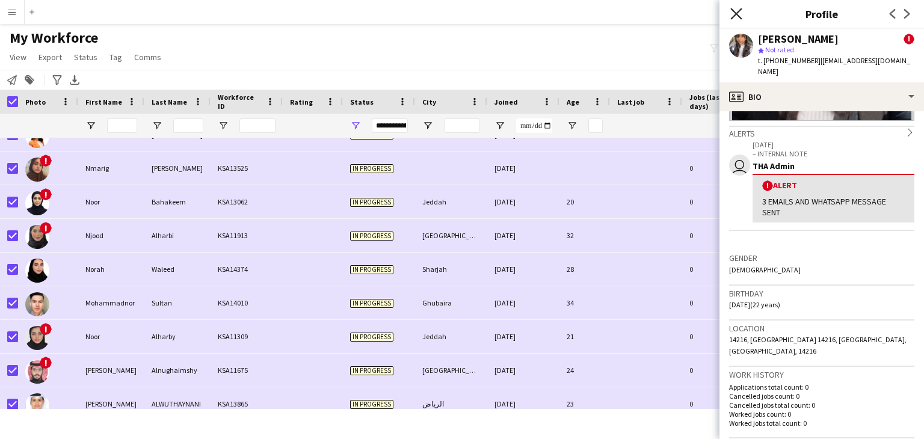
click at [732, 19] on app-icon "Close pop-in" at bounding box center [736, 13] width 17 height 17
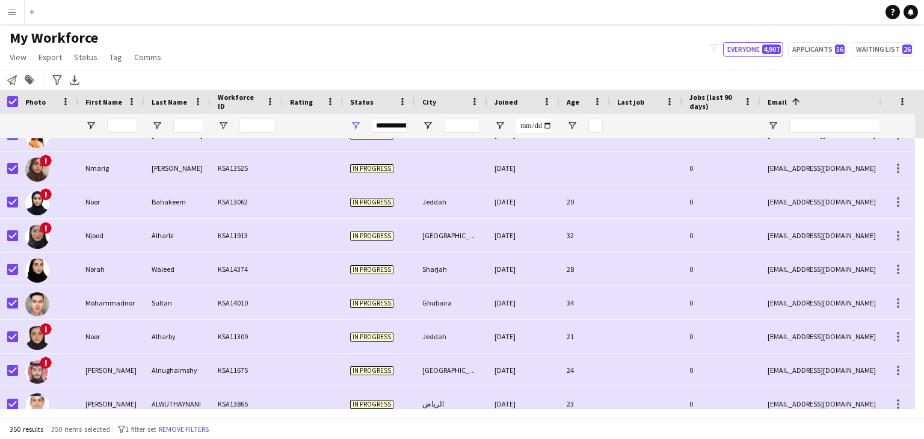
click at [11, 95] on div at bounding box center [9, 102] width 18 height 24
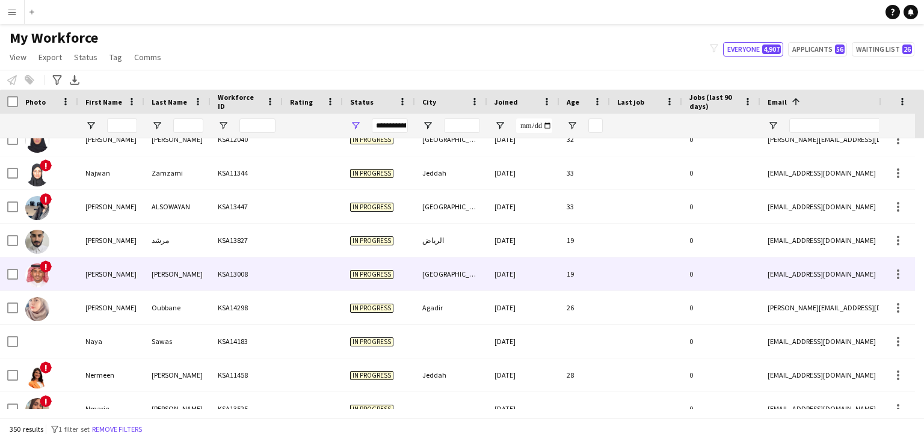
click at [103, 278] on div "Nasser" at bounding box center [111, 273] width 66 height 33
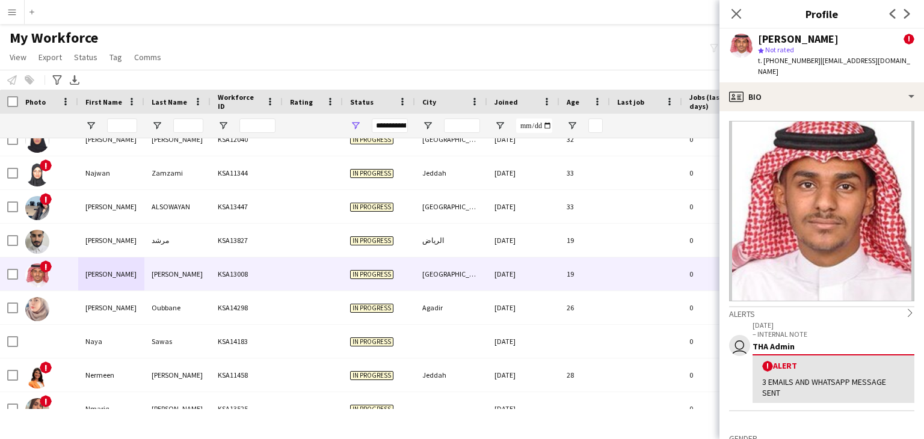
click at [866, 192] on img at bounding box center [821, 211] width 185 height 180
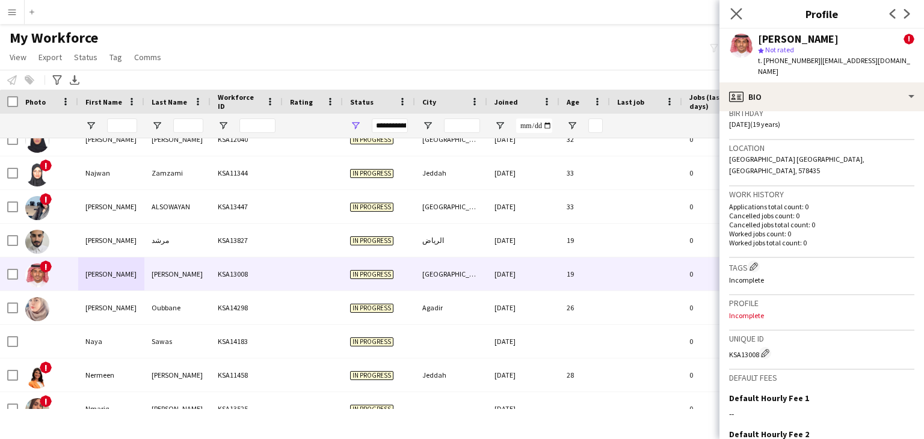
click at [736, 19] on app-icon "Close pop-in" at bounding box center [736, 13] width 17 height 17
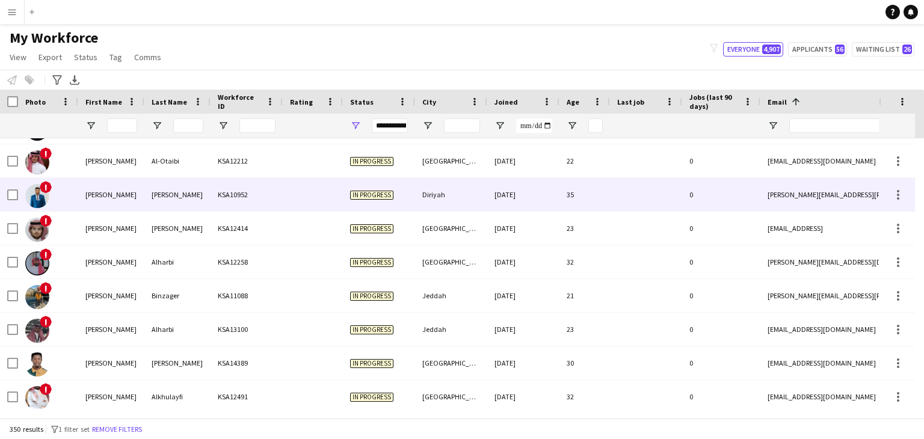
click at [116, 198] on div "Mohammad" at bounding box center [111, 194] width 66 height 33
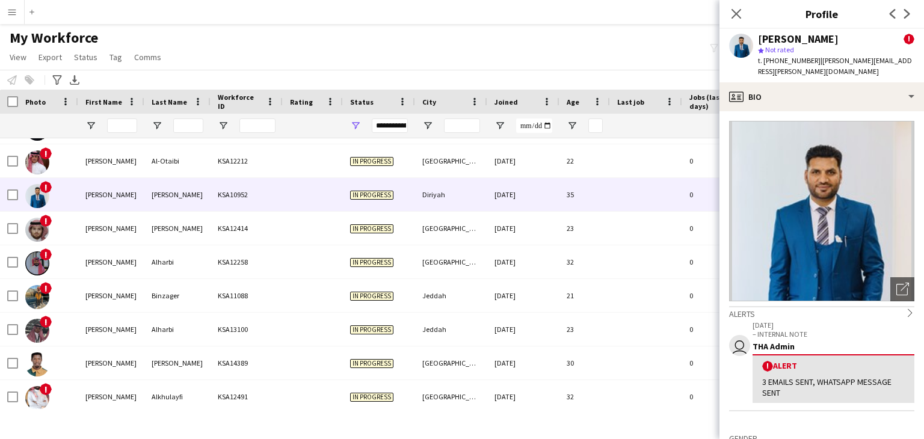
click at [786, 181] on img at bounding box center [821, 211] width 185 height 180
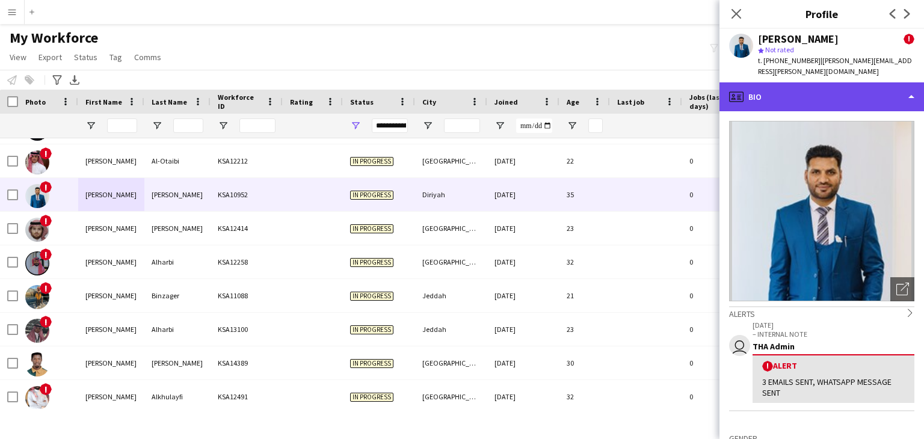
click at [790, 100] on div "profile Bio" at bounding box center [821, 96] width 204 height 29
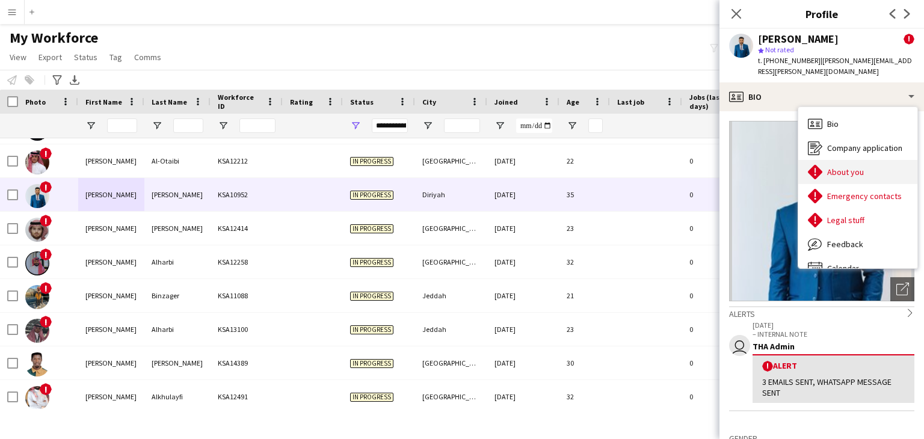
click at [841, 167] on span "About you" at bounding box center [845, 172] width 37 height 11
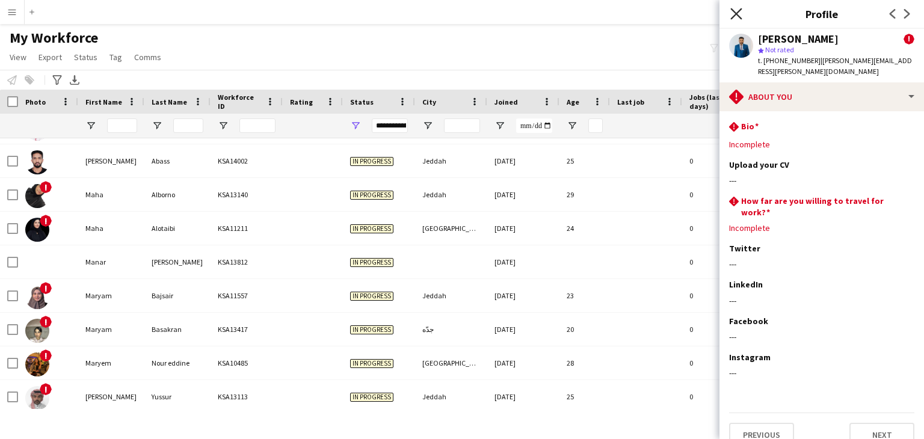
click at [736, 14] on icon at bounding box center [735, 13] width 11 height 11
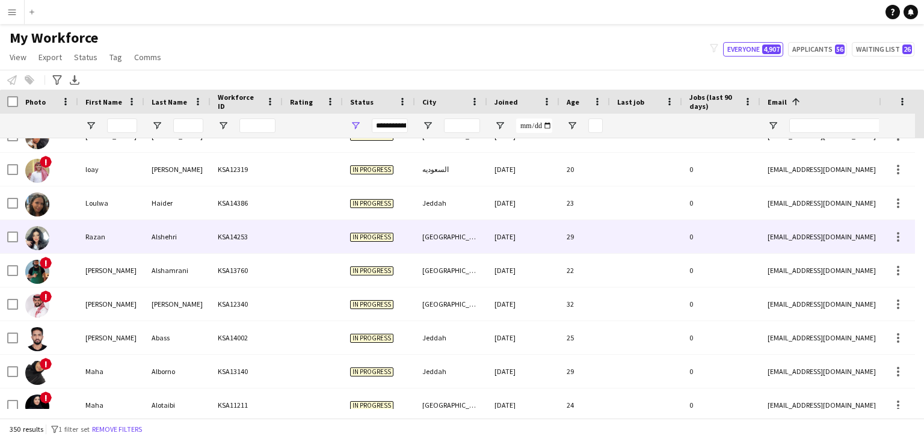
scroll to position [6043, 0]
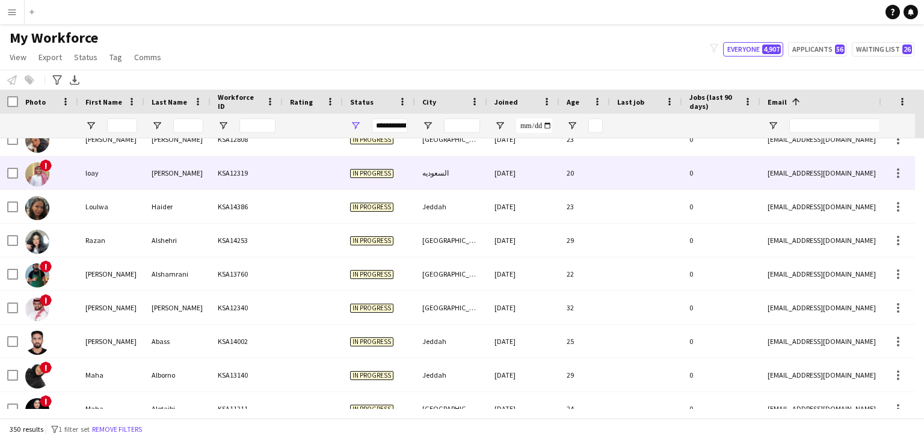
click at [126, 180] on div "loay" at bounding box center [111, 172] width 66 height 33
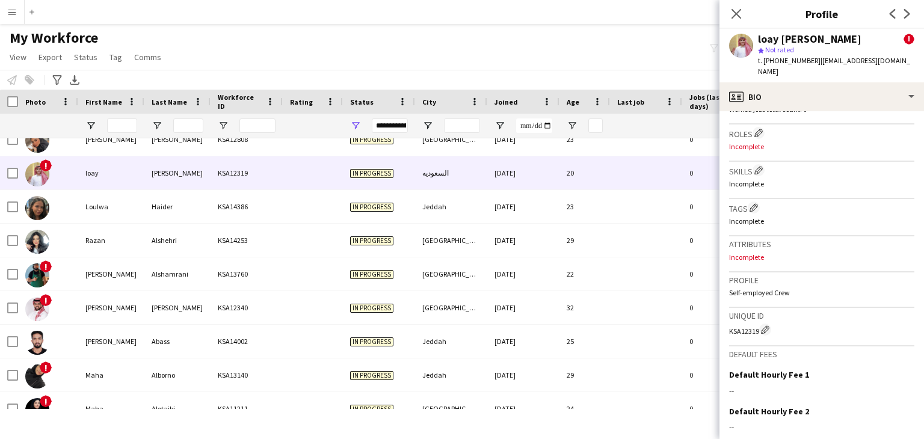
scroll to position [541, 0]
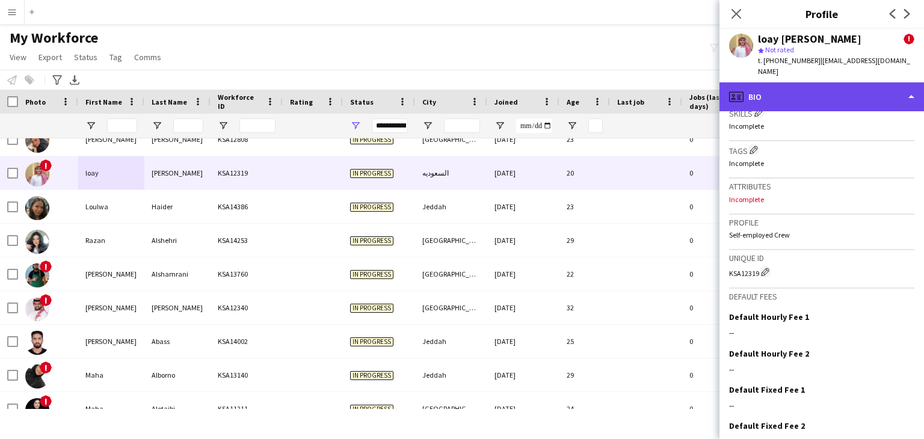
click at [792, 82] on div "profile Bio" at bounding box center [821, 96] width 204 height 29
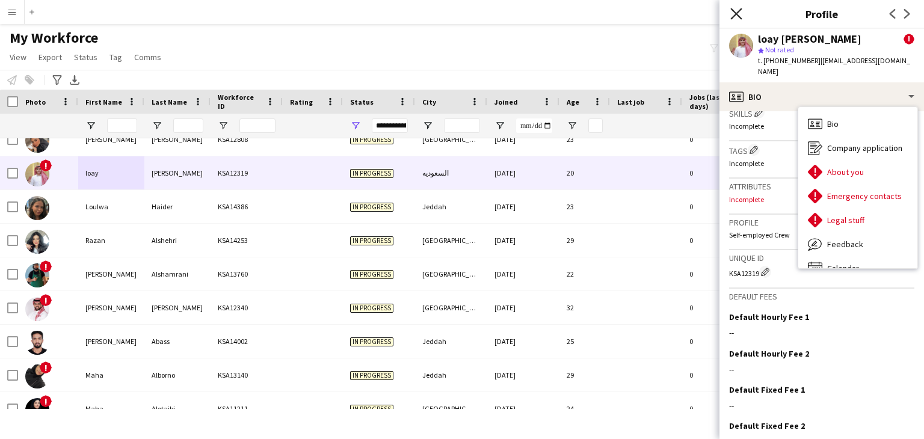
click at [737, 11] on icon "Close pop-in" at bounding box center [735, 13] width 11 height 11
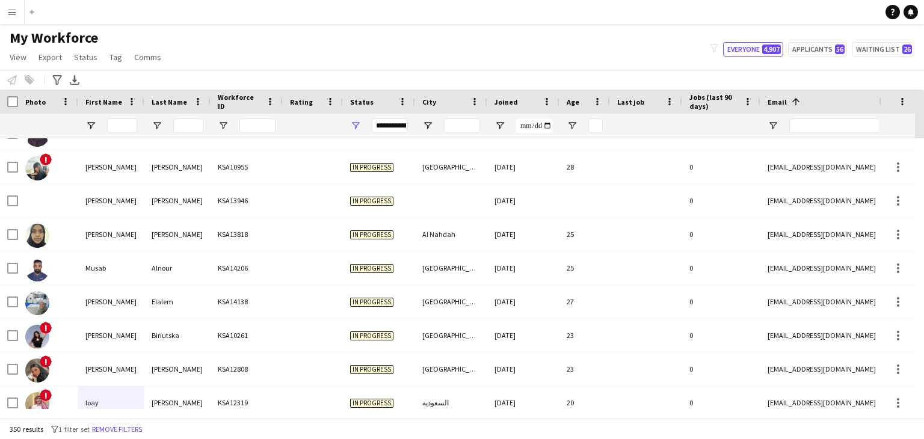
scroll to position [5802, 0]
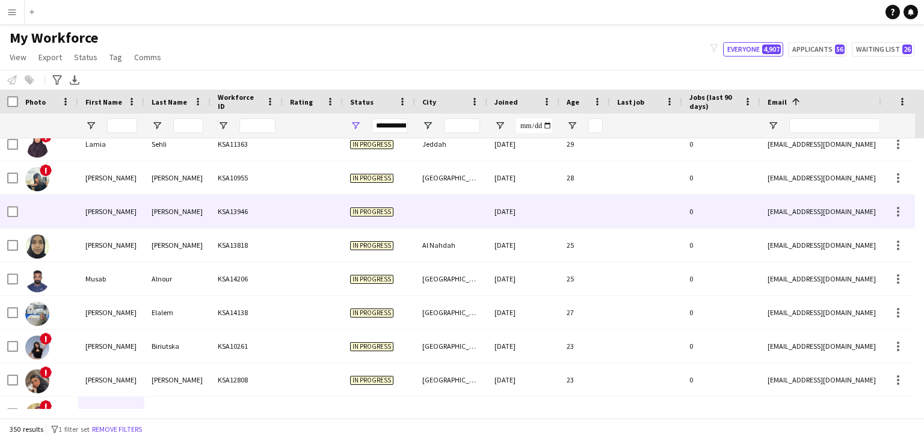
click at [162, 219] on div "Mahmoud" at bounding box center [177, 211] width 66 height 33
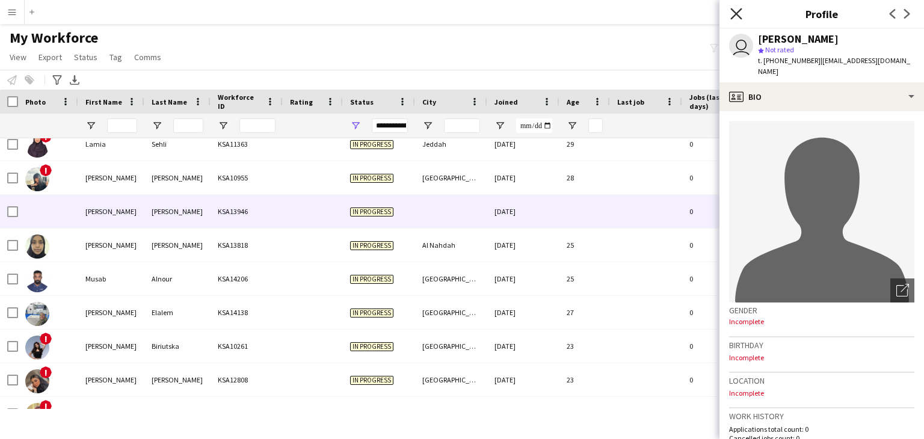
click at [738, 17] on icon "Close pop-in" at bounding box center [735, 13] width 11 height 11
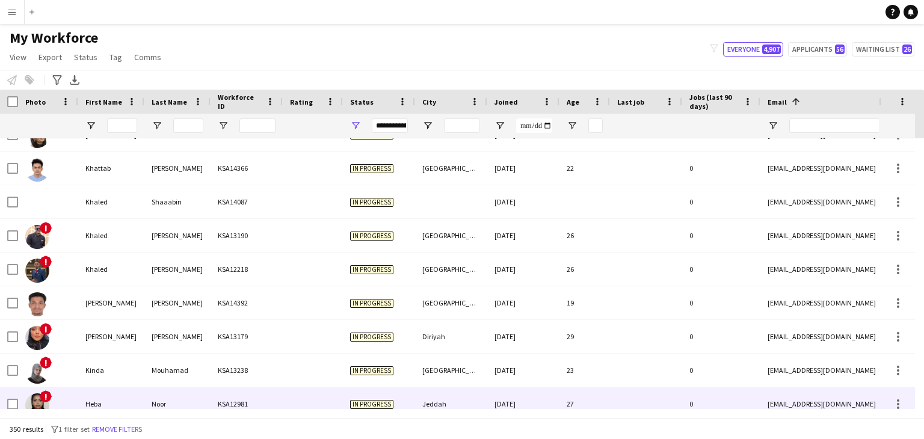
scroll to position [5502, 0]
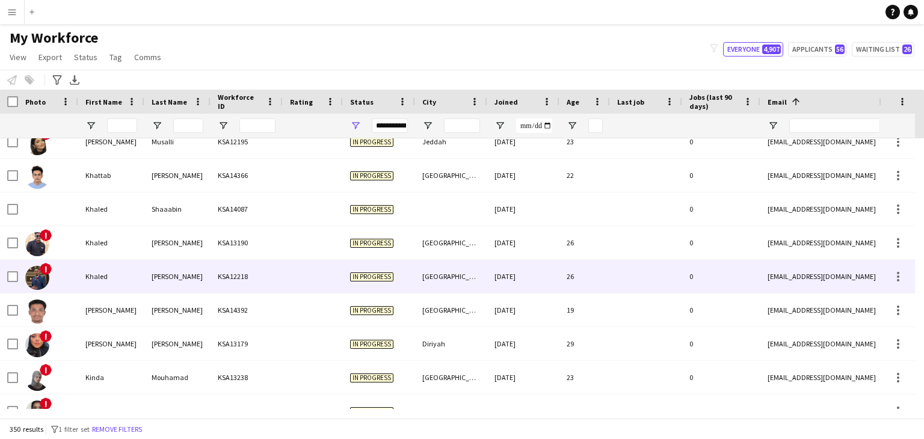
click at [123, 275] on div "Khaled" at bounding box center [111, 276] width 66 height 33
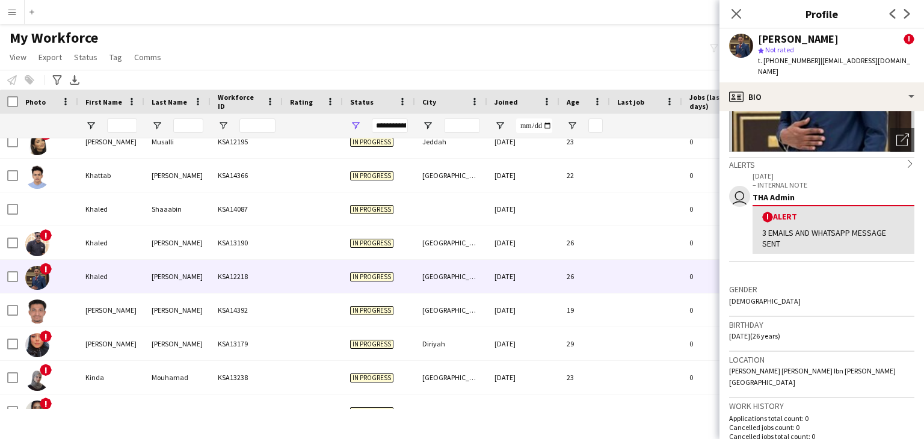
scroll to position [59, 0]
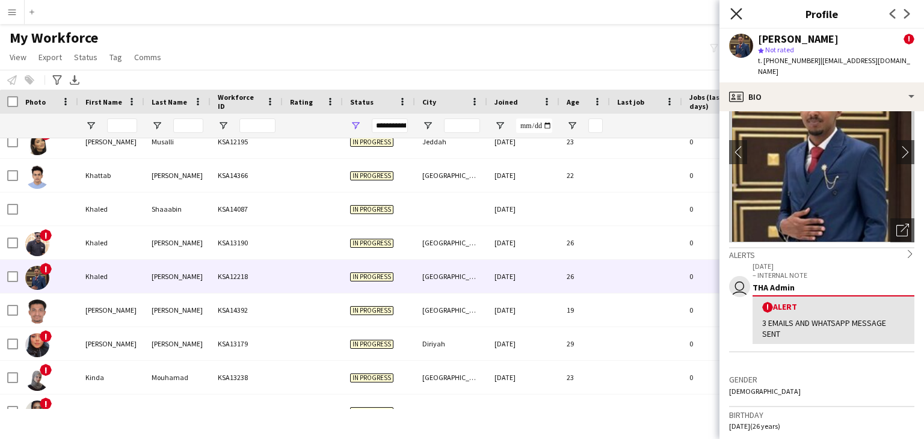
click at [737, 10] on icon "Close pop-in" at bounding box center [735, 13] width 11 height 11
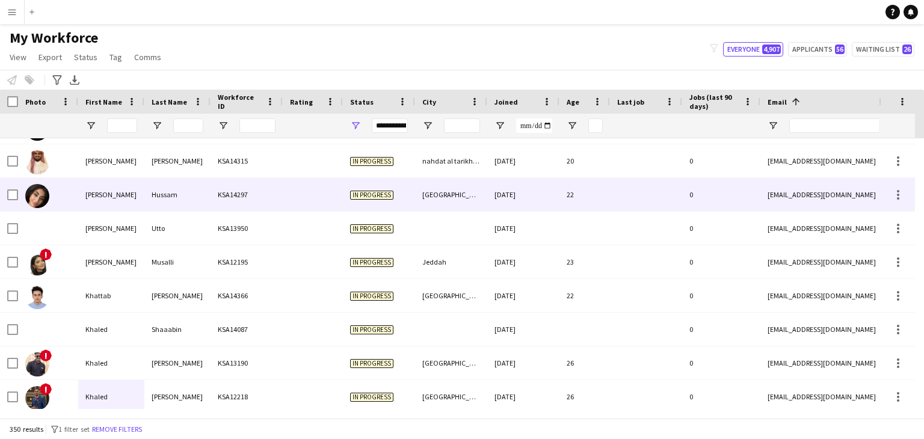
scroll to position [5324, 0]
